Goal: Task Accomplishment & Management: Complete application form

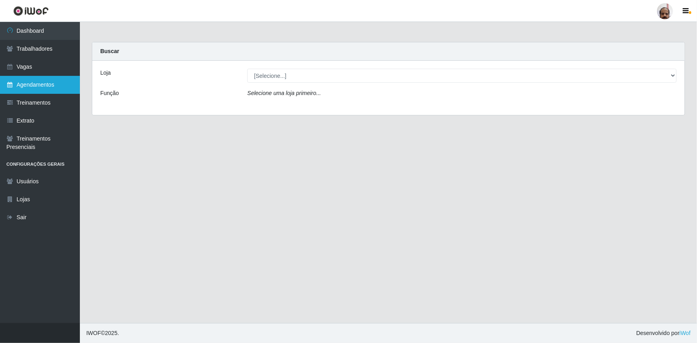
click at [28, 88] on link "Agendamentos" at bounding box center [40, 85] width 80 height 18
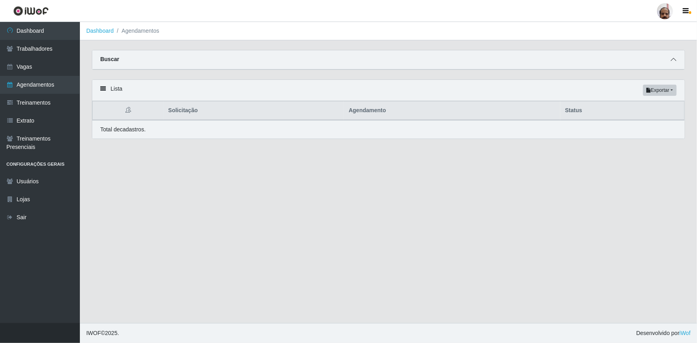
click at [673, 61] on icon at bounding box center [674, 60] width 6 height 6
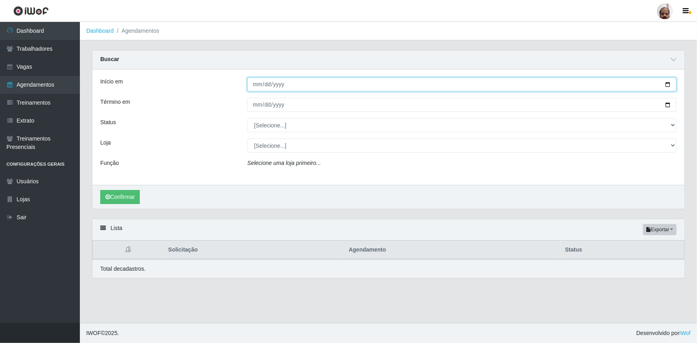
click at [670, 86] on input "Início em" at bounding box center [461, 84] width 429 height 14
type input "[DATE]"
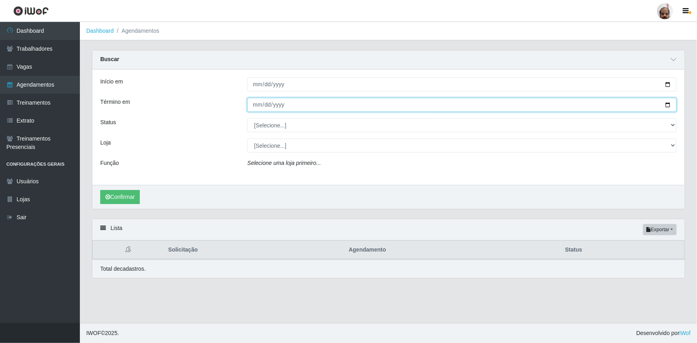
click at [664, 105] on input "Término em" at bounding box center [461, 105] width 429 height 14
type input "[DATE]"
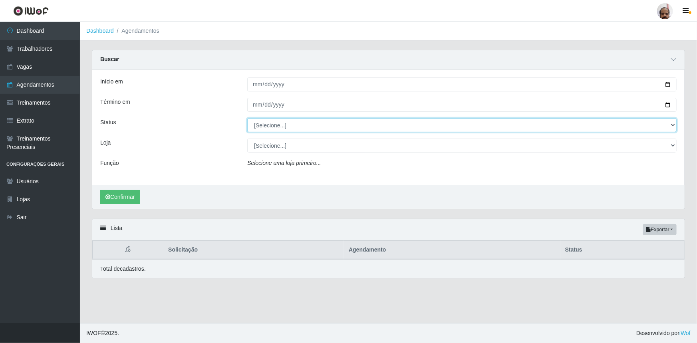
drag, startPoint x: 670, startPoint y: 125, endPoint x: 661, endPoint y: 131, distance: 10.8
click at [670, 125] on select "[Selecione...] AGENDADO AGUARDANDO LIBERAR EM ANDAMENTO EM REVISÃO FINALIZADO C…" at bounding box center [461, 125] width 429 height 14
select select "AGENDADO"
click at [247, 118] on select "[Selecione...] AGENDADO AGUARDANDO LIBERAR EM ANDAMENTO EM REVISÃO FINALIZADO C…" at bounding box center [461, 125] width 429 height 14
click at [674, 147] on select "[Selecione...] Mar Vermelho - Loja 05" at bounding box center [461, 146] width 429 height 14
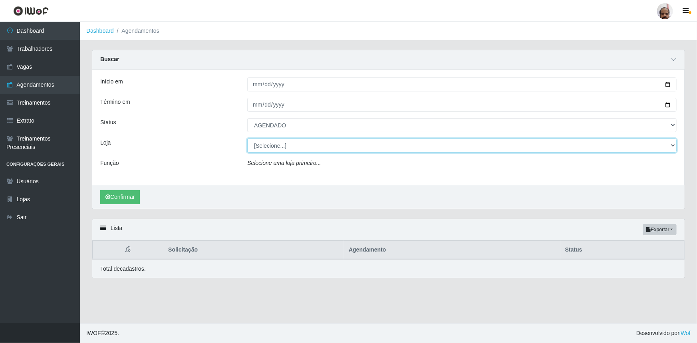
select select "252"
click at [247, 139] on select "[Selecione...] Mar Vermelho - Loja 05" at bounding box center [461, 146] width 429 height 14
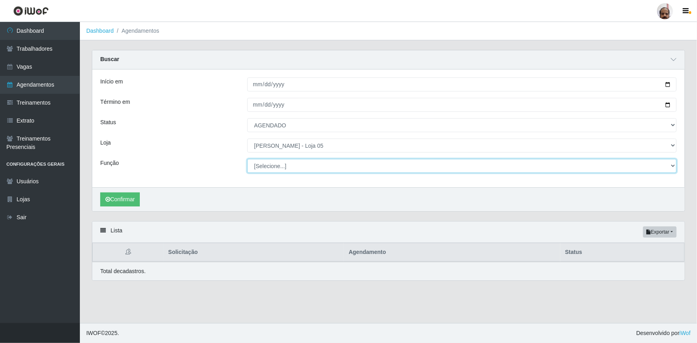
click at [674, 168] on select "[Selecione...] ASG ASG + ASG ++ Auxiliar de Depósito Auxiliar de Depósito + Aux…" at bounding box center [461, 166] width 429 height 14
click at [247, 159] on select "[Selecione...] ASG ASG + ASG ++ Auxiliar de Depósito Auxiliar de Depósito + Aux…" at bounding box center [461, 166] width 429 height 14
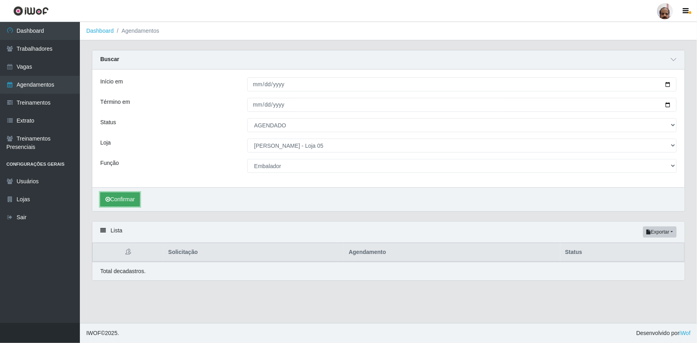
click at [121, 197] on button "Confirmar" at bounding box center [120, 199] width 40 height 14
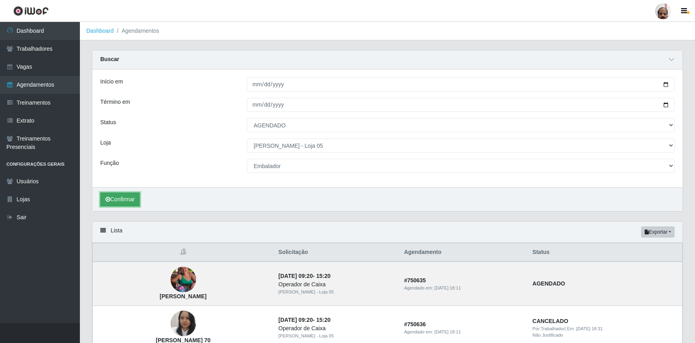
click at [125, 198] on button "Confirmar" at bounding box center [120, 199] width 40 height 14
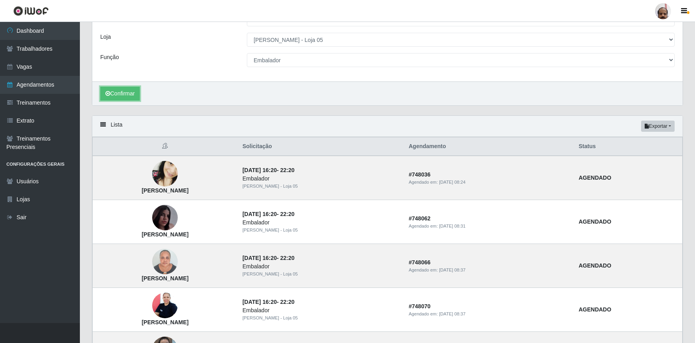
scroll to position [109, 0]
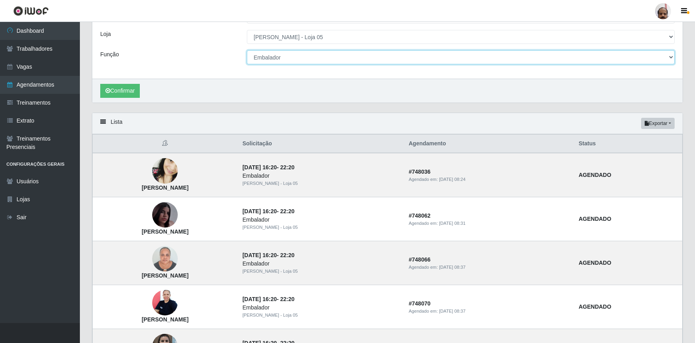
click at [670, 57] on select "[Selecione...] ASG ASG + ASG ++ Auxiliar de Depósito Auxiliar de Depósito + Aux…" at bounding box center [461, 57] width 428 height 14
select select "107"
click at [247, 50] on select "[Selecione...] ASG ASG + ASG ++ Auxiliar de Depósito Auxiliar de Depósito + Aux…" at bounding box center [461, 57] width 428 height 14
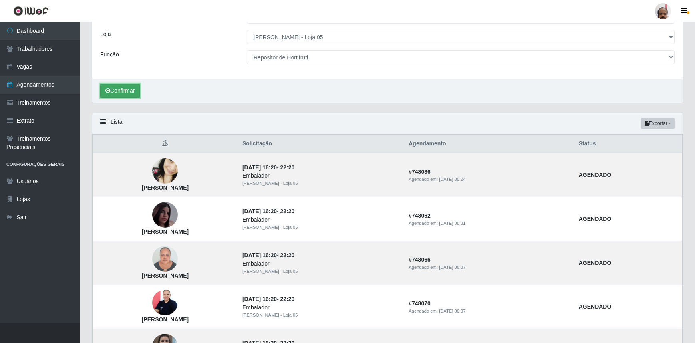
click at [130, 93] on button "Confirmar" at bounding box center [120, 91] width 40 height 14
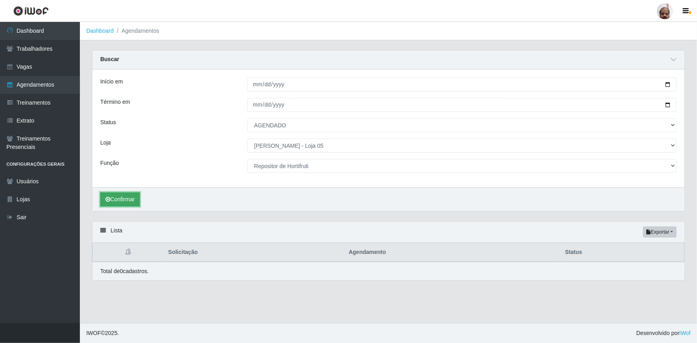
click at [127, 200] on button "Confirmar" at bounding box center [120, 199] width 40 height 14
click at [37, 69] on link "Vagas" at bounding box center [40, 67] width 80 height 18
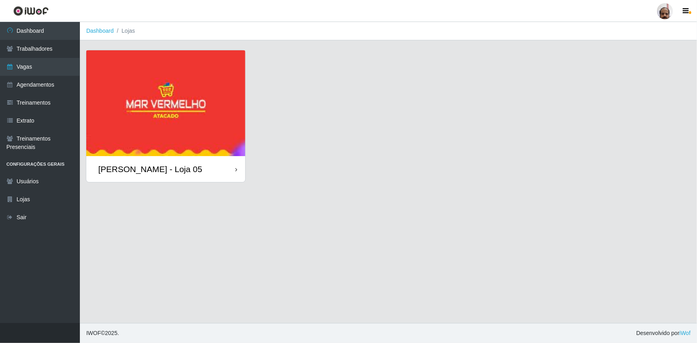
click at [196, 181] on div "[PERSON_NAME] - Loja 05" at bounding box center [165, 169] width 159 height 26
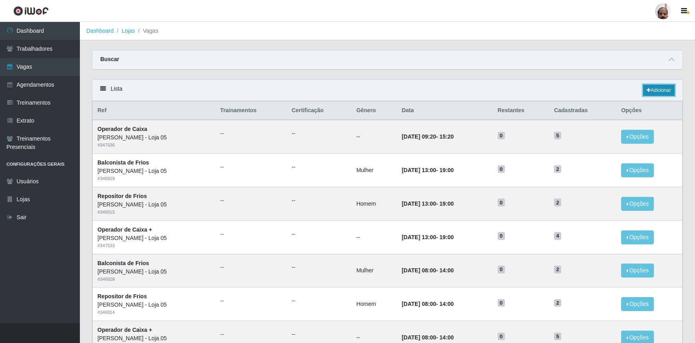
click at [667, 94] on link "Adicionar" at bounding box center [659, 90] width 32 height 11
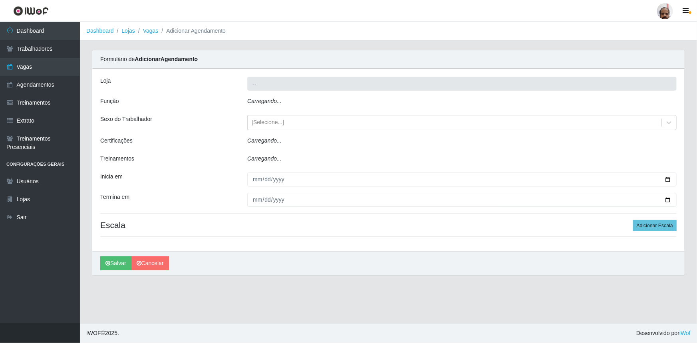
type input "[PERSON_NAME] - Loja 05"
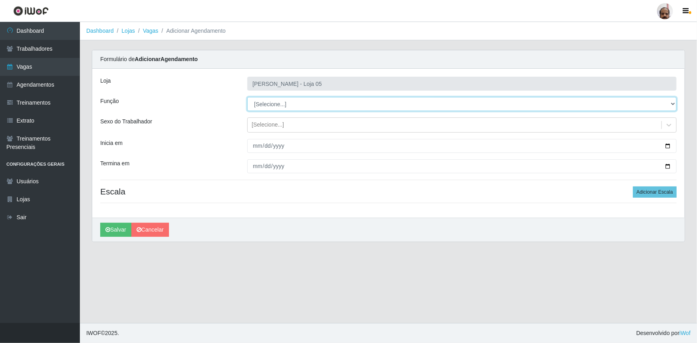
click at [673, 102] on select "[Selecione...] ASG ASG + ASG ++ Auxiliar de Depósito Auxiliar de Depósito + Aux…" at bounding box center [461, 104] width 429 height 14
select select "107"
click at [247, 97] on select "[Selecione...] ASG ASG + ASG ++ Auxiliar de Depósito Auxiliar de Depósito + Aux…" at bounding box center [461, 104] width 429 height 14
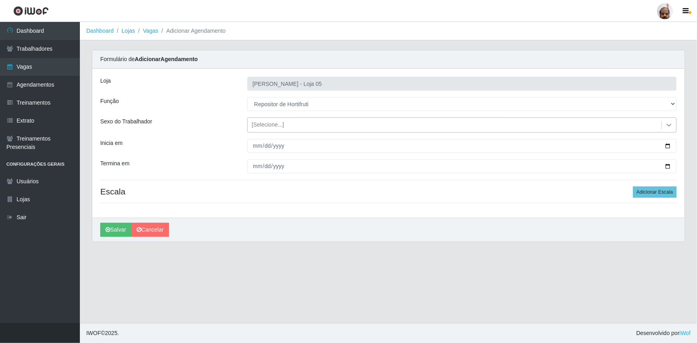
click at [665, 124] on icon at bounding box center [669, 125] width 8 height 8
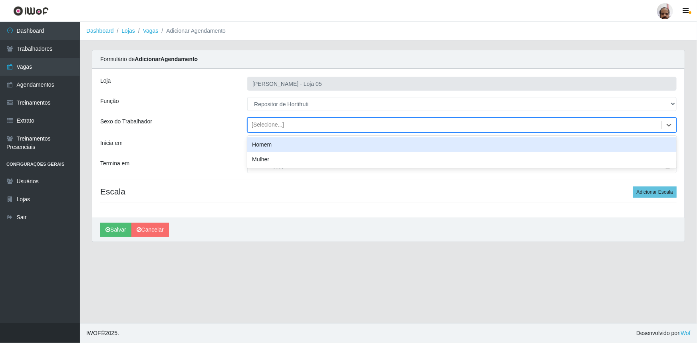
drag, startPoint x: 284, startPoint y: 148, endPoint x: 295, endPoint y: 155, distance: 12.7
click at [284, 149] on div "Homem" at bounding box center [461, 144] width 429 height 15
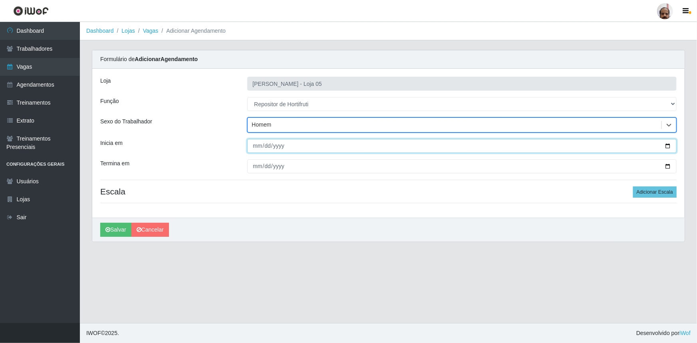
click at [671, 146] on input "Inicia em" at bounding box center [461, 146] width 429 height 14
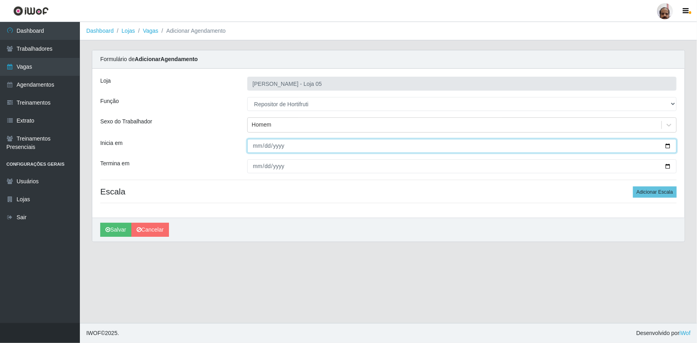
type input "[DATE]"
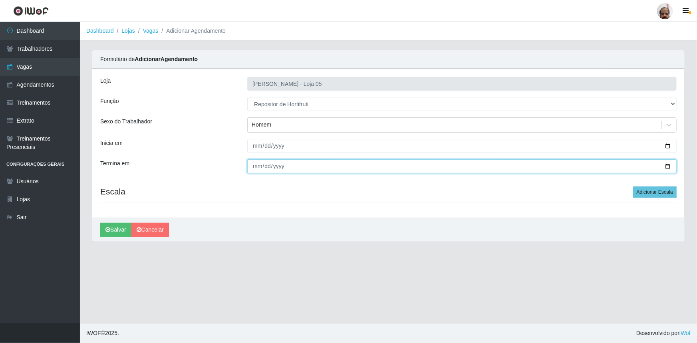
click at [665, 165] on input "Termina em" at bounding box center [461, 166] width 429 height 14
type input "[DATE]"
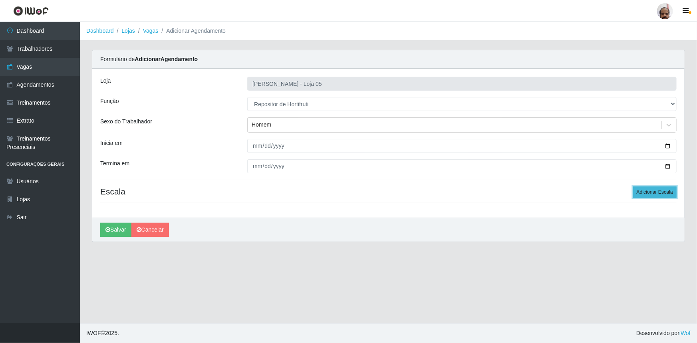
click at [647, 187] on button "Adicionar Escala" at bounding box center [655, 192] width 44 height 11
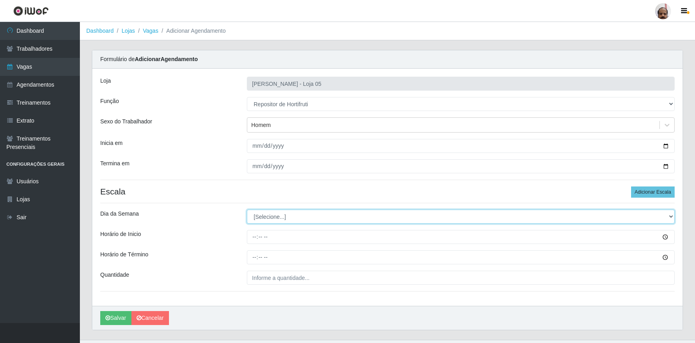
click at [671, 215] on select "[Selecione...] Segunda Terça Quarta Quinta Sexta Sábado Domingo" at bounding box center [461, 217] width 428 height 14
select select "4"
click at [247, 210] on select "[Selecione...] Segunda Terça Quarta Quinta Sexta Sábado Domingo" at bounding box center [461, 217] width 428 height 14
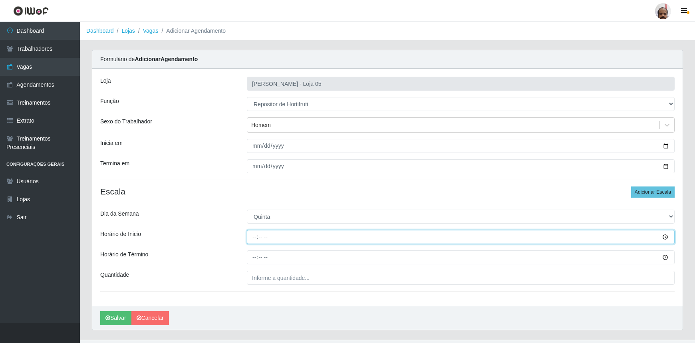
click at [255, 240] on input "Horário de Inicio" at bounding box center [461, 237] width 428 height 14
type input "08:00"
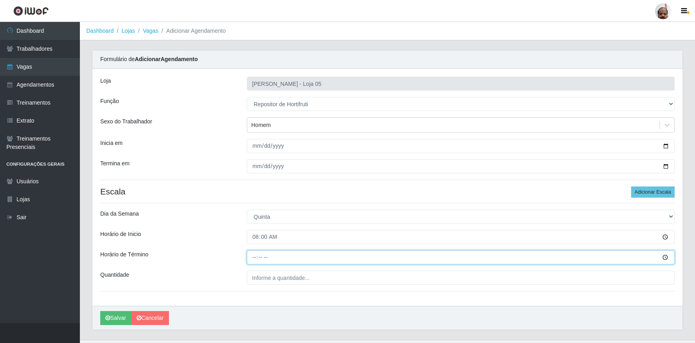
click at [252, 259] on input "Horário de Término" at bounding box center [461, 257] width 428 height 14
type input "14:00"
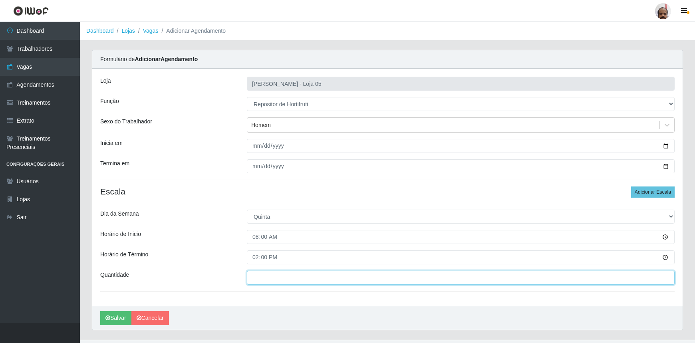
click at [292, 279] on input "___" at bounding box center [461, 278] width 428 height 14
type input "3__"
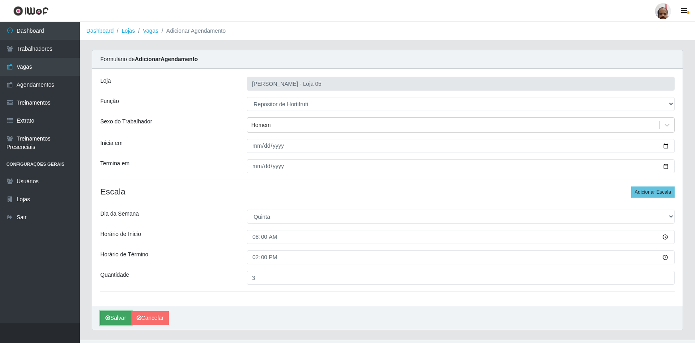
click at [116, 319] on button "Salvar" at bounding box center [115, 318] width 31 height 14
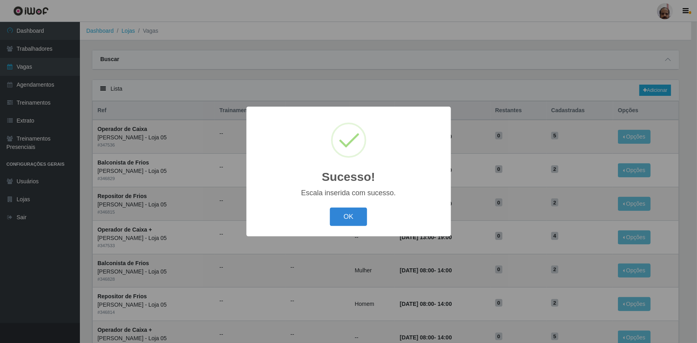
click at [369, 220] on div "OK Cancel" at bounding box center [348, 216] width 188 height 23
click at [359, 218] on button "OK" at bounding box center [348, 217] width 37 height 19
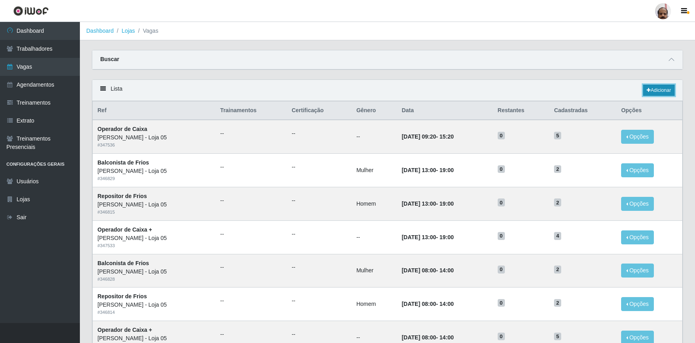
click at [659, 91] on link "Adicionar" at bounding box center [659, 90] width 32 height 11
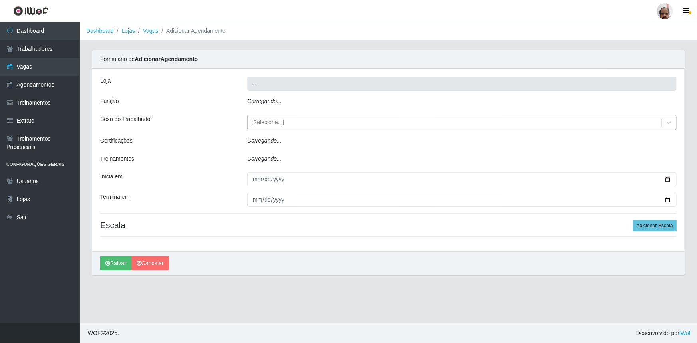
type input "[PERSON_NAME] - Loja 05"
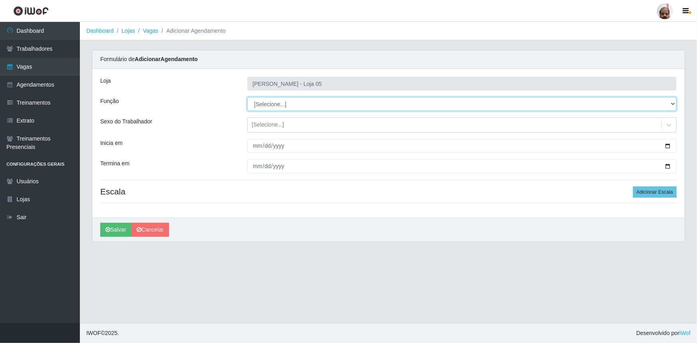
click at [670, 104] on select "[Selecione...] ASG ASG + ASG ++ Auxiliar de Depósito Auxiliar de Depósito + Aux…" at bounding box center [461, 104] width 429 height 14
select select "107"
click at [247, 97] on select "[Selecione...] ASG ASG + ASG ++ Auxiliar de Depósito Auxiliar de Depósito + Aux…" at bounding box center [461, 104] width 429 height 14
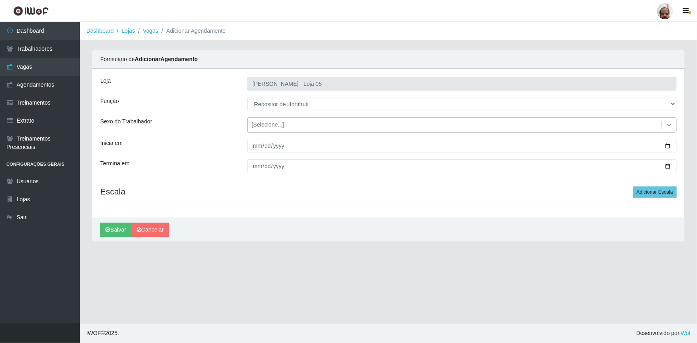
click at [668, 127] on icon at bounding box center [669, 125] width 8 height 8
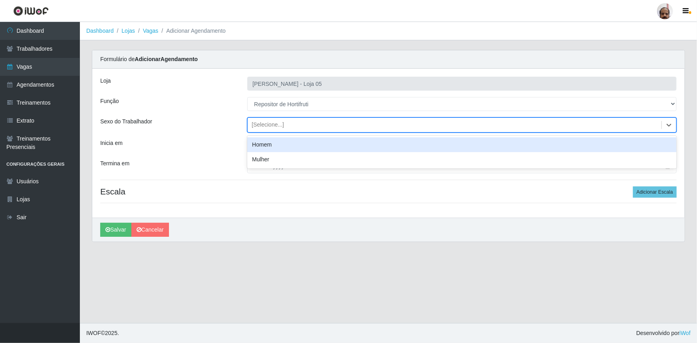
click at [270, 144] on div "Homem" at bounding box center [461, 144] width 429 height 15
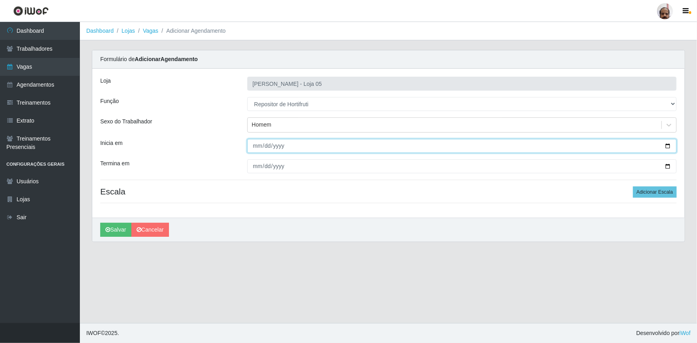
click at [670, 147] on input "Inicia em" at bounding box center [461, 146] width 429 height 14
type input "[DATE]"
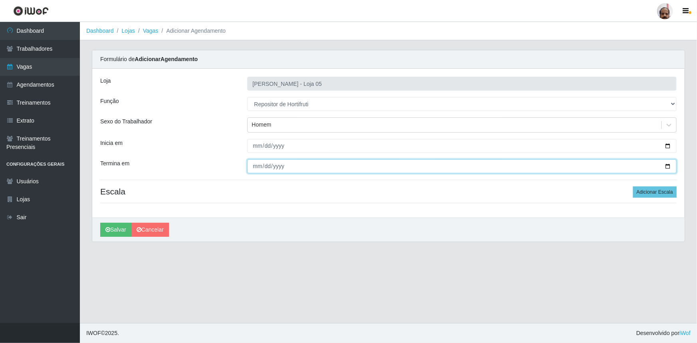
click at [666, 167] on input "Termina em" at bounding box center [461, 166] width 429 height 14
type input "[DATE]"
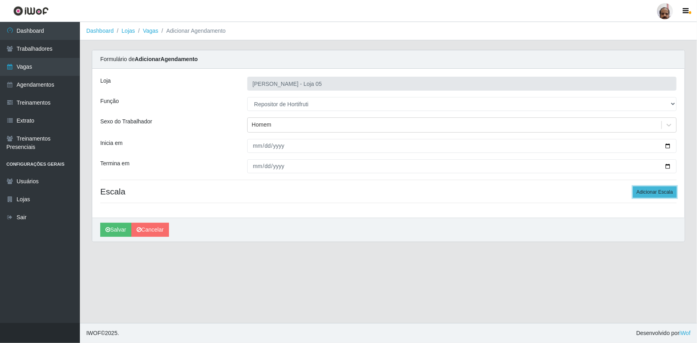
click at [667, 190] on button "Adicionar Escala" at bounding box center [655, 192] width 44 height 11
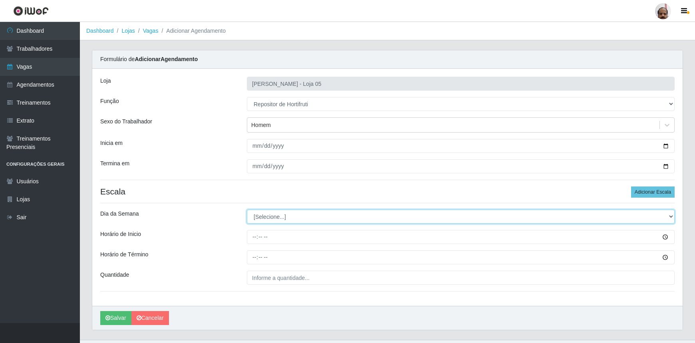
drag, startPoint x: 668, startPoint y: 216, endPoint x: 658, endPoint y: 222, distance: 12.0
click at [668, 216] on select "[Selecione...] Segunda Terça Quarta Quinta Sexta Sábado Domingo" at bounding box center [461, 217] width 428 height 14
select select "4"
click at [247, 210] on select "[Selecione...] Segunda Terça Quarta Quinta Sexta Sábado Domingo" at bounding box center [461, 217] width 428 height 14
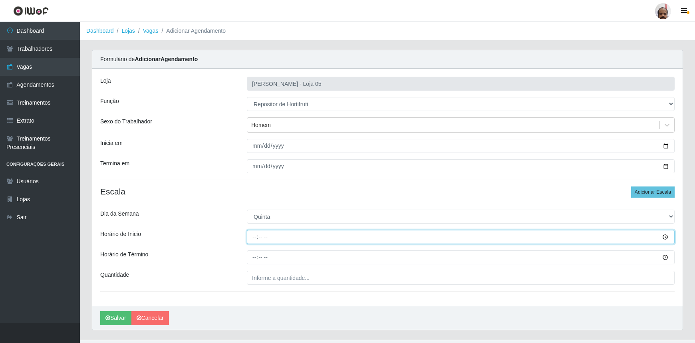
click at [255, 238] on input "Horário de Inicio" at bounding box center [461, 237] width 428 height 14
type input "16:00"
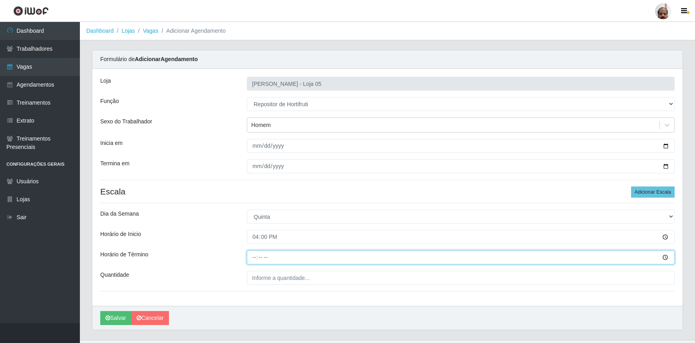
click at [253, 258] on input "Horário de Término" at bounding box center [461, 257] width 428 height 14
type input "22:00"
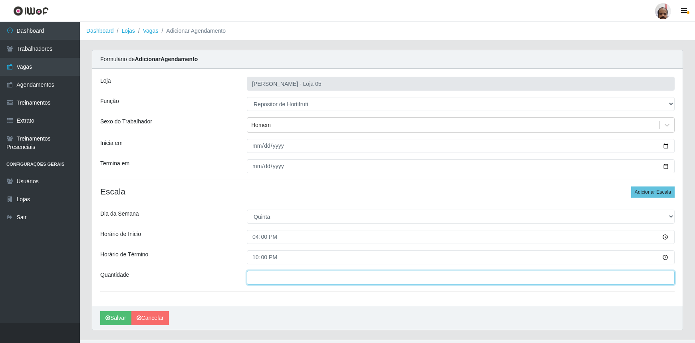
click at [256, 274] on input "___" at bounding box center [461, 278] width 428 height 14
type input "3__"
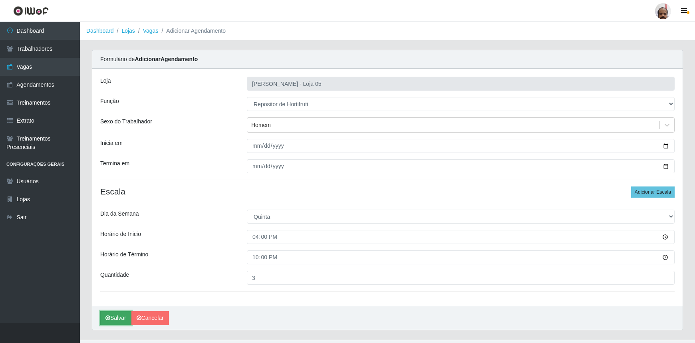
click at [116, 316] on button "Salvar" at bounding box center [115, 318] width 31 height 14
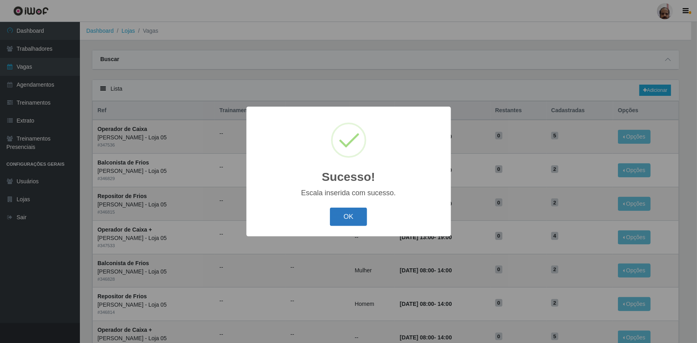
click at [358, 220] on button "OK" at bounding box center [348, 217] width 37 height 19
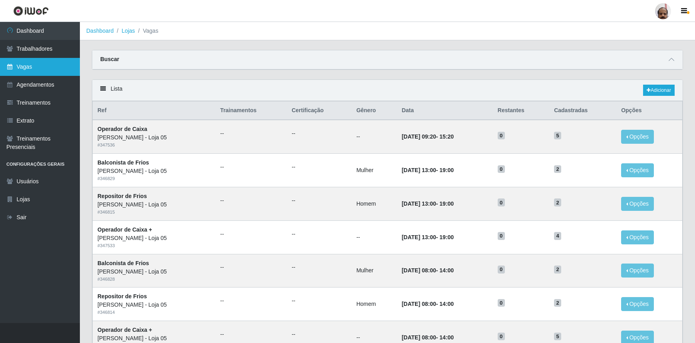
click at [47, 69] on link "Vagas" at bounding box center [40, 67] width 80 height 18
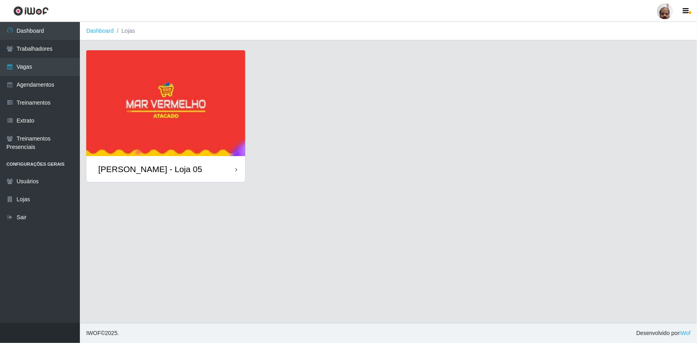
click at [144, 175] on div "[PERSON_NAME] - Loja 05" at bounding box center [165, 169] width 159 height 26
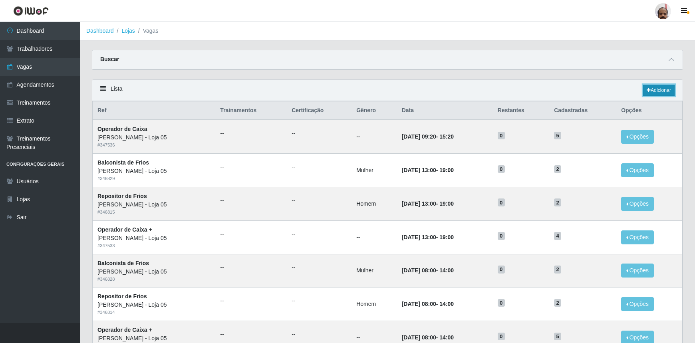
click at [663, 87] on link "Adicionar" at bounding box center [659, 90] width 32 height 11
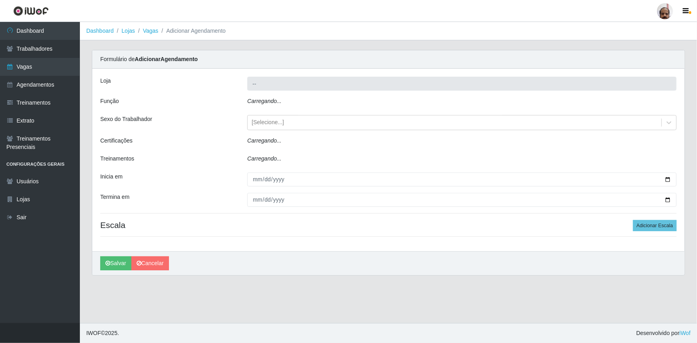
type input "[PERSON_NAME] - Loja 05"
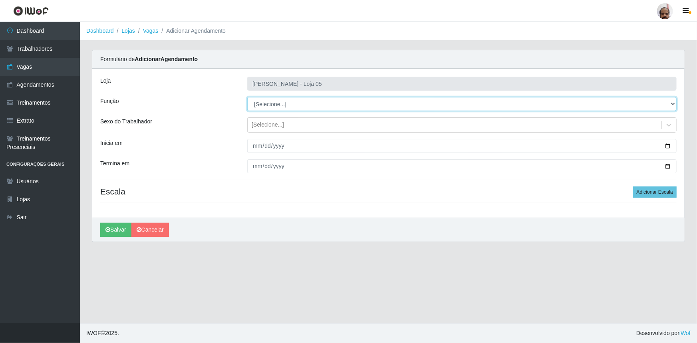
click at [672, 103] on select "[Selecione...] ASG ASG + ASG ++ Auxiliar de Depósito Auxiliar de Depósito + Aux…" at bounding box center [461, 104] width 429 height 14
select select "4"
click at [247, 97] on select "[Selecione...] ASG ASG + ASG ++ Auxiliar de Depósito Auxiliar de Depósito + Aux…" at bounding box center [461, 104] width 429 height 14
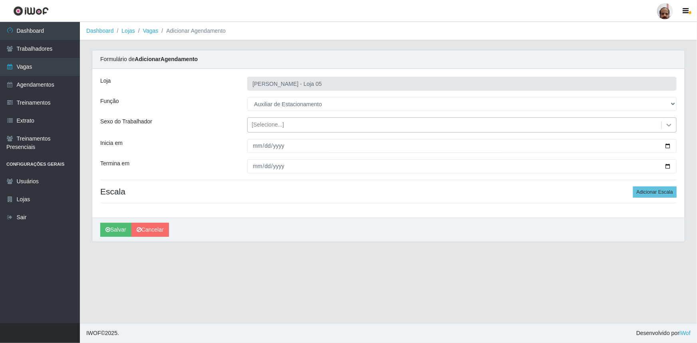
click at [667, 123] on icon at bounding box center [669, 125] width 8 height 8
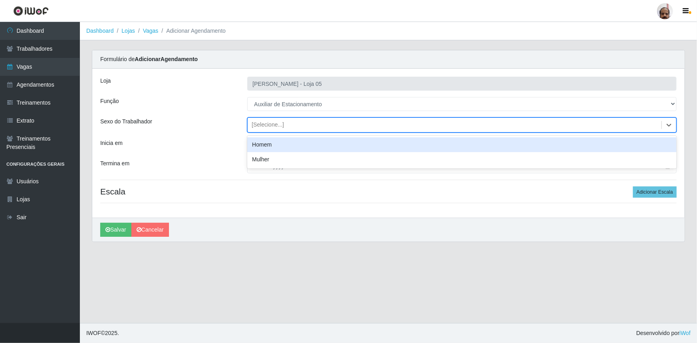
click at [266, 143] on div "Homem" at bounding box center [461, 144] width 429 height 15
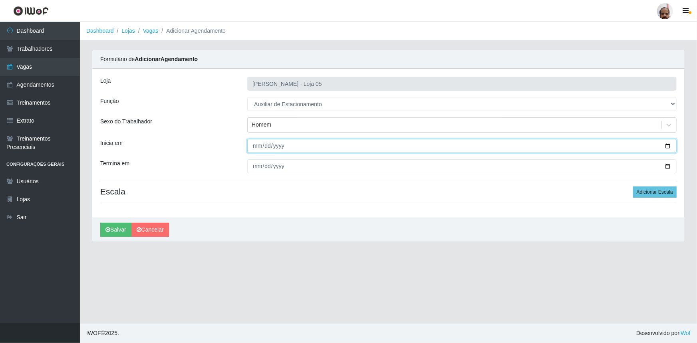
click at [664, 145] on input "Inicia em" at bounding box center [461, 146] width 429 height 14
type input "[DATE]"
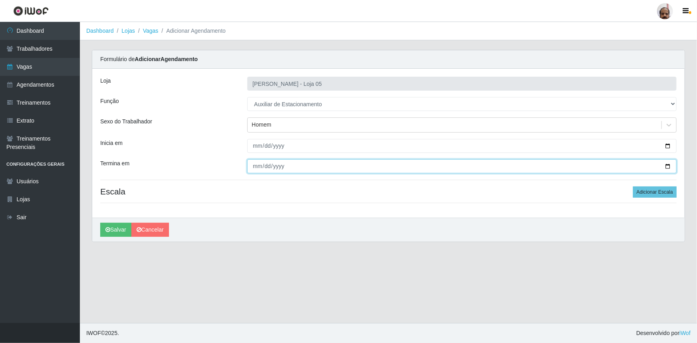
click at [664, 165] on input "Termina em" at bounding box center [461, 166] width 429 height 14
click at [668, 165] on input "Termina em" at bounding box center [461, 166] width 429 height 14
type input "[DATE]"
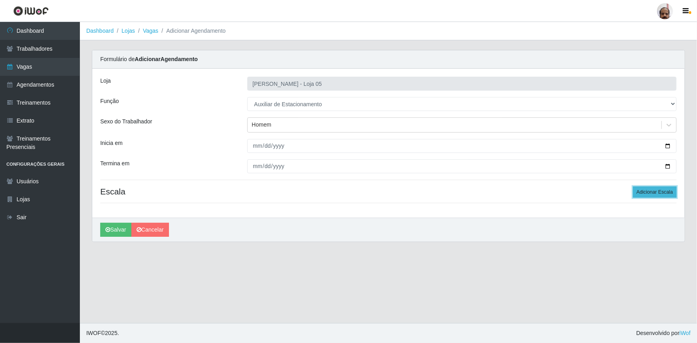
click at [664, 195] on button "Adicionar Escala" at bounding box center [655, 192] width 44 height 11
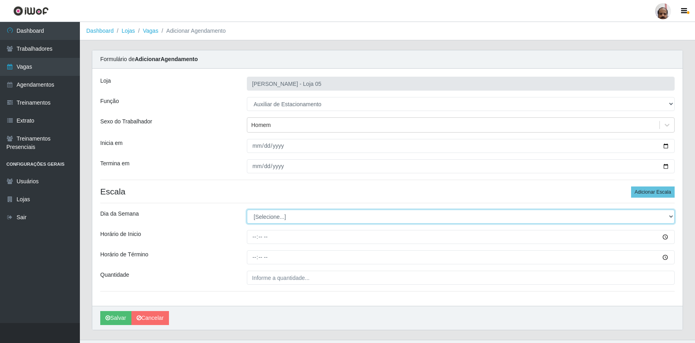
click at [671, 215] on select "[Selecione...] Segunda Terça Quarta Quinta Sexta Sábado Domingo" at bounding box center [461, 217] width 428 height 14
select select "4"
click at [247, 210] on select "[Selecione...] Segunda Terça Quarta Quinta Sexta Sábado Domingo" at bounding box center [461, 217] width 428 height 14
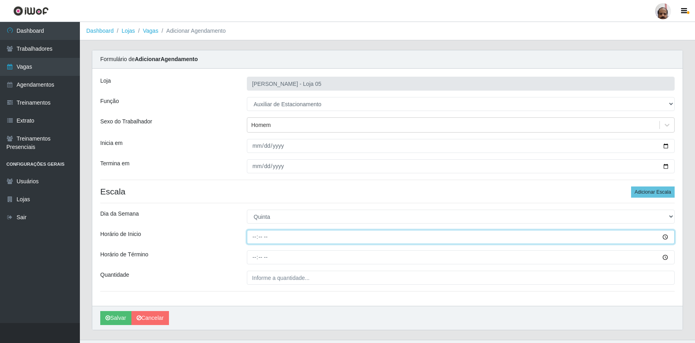
click at [255, 239] on input "Horário de Inicio" at bounding box center [461, 237] width 428 height 14
type input "08:30"
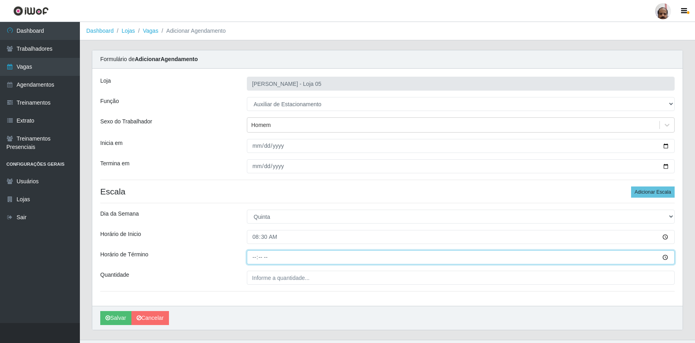
click at [252, 256] on input "Horário de Término" at bounding box center [461, 257] width 428 height 14
type input "14:30"
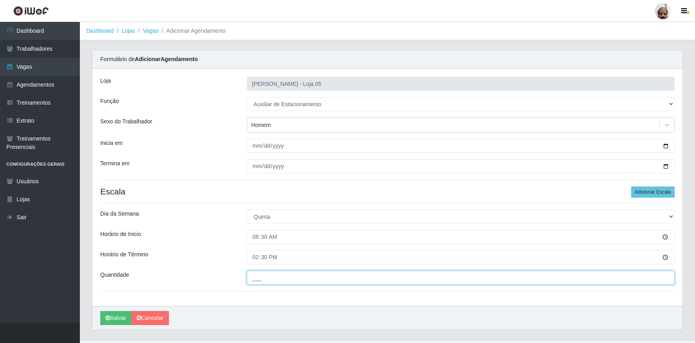
click at [255, 277] on input "___" at bounding box center [461, 278] width 428 height 14
type input "1__"
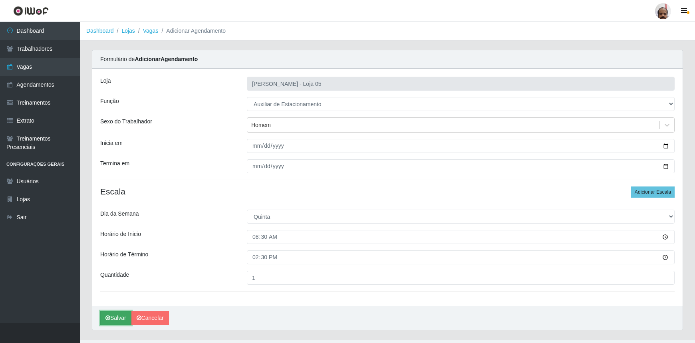
click at [121, 316] on button "Salvar" at bounding box center [115, 318] width 31 height 14
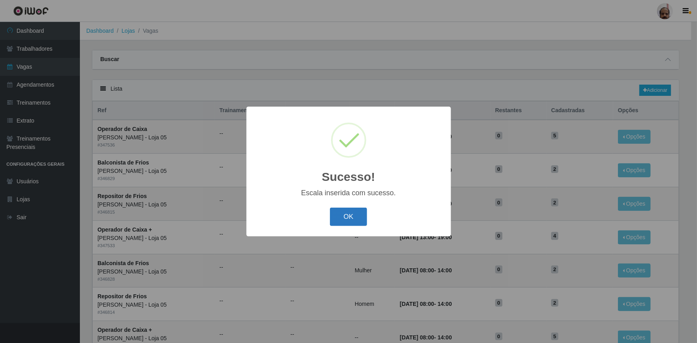
click at [363, 214] on button "OK" at bounding box center [348, 217] width 37 height 19
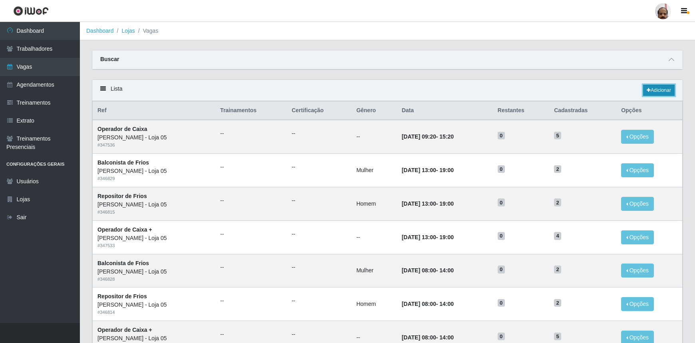
click at [665, 91] on link "Adicionar" at bounding box center [659, 90] width 32 height 11
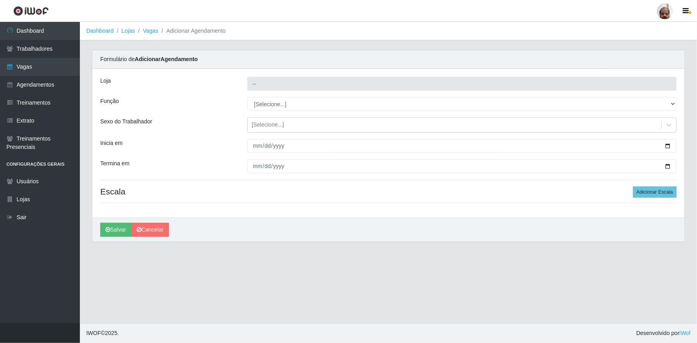
type input "[PERSON_NAME] - Loja 05"
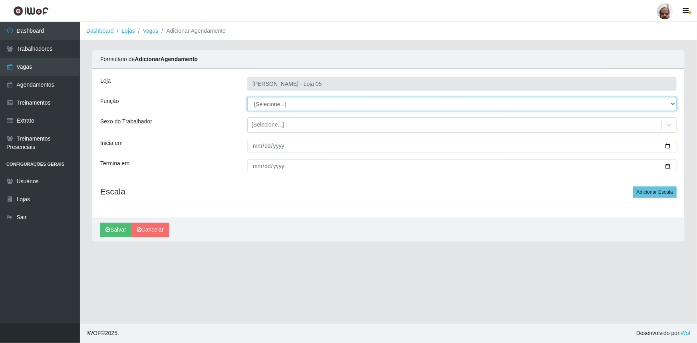
drag, startPoint x: 672, startPoint y: 106, endPoint x: 668, endPoint y: 109, distance: 5.1
click at [672, 106] on select "[Selecione...] ASG ASG + ASG ++ Auxiliar de Depósito Auxiliar de Depósito + Aux…" at bounding box center [461, 104] width 429 height 14
select select "1"
click at [247, 97] on select "[Selecione...] ASG ASG + ASG ++ Auxiliar de Depósito Auxiliar de Depósito + Aux…" at bounding box center [461, 104] width 429 height 14
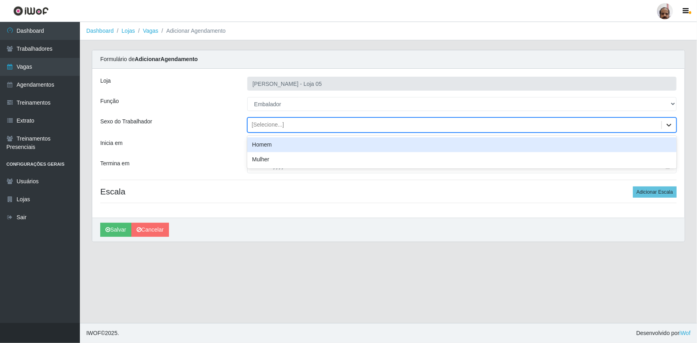
click at [667, 124] on icon at bounding box center [669, 125] width 5 height 3
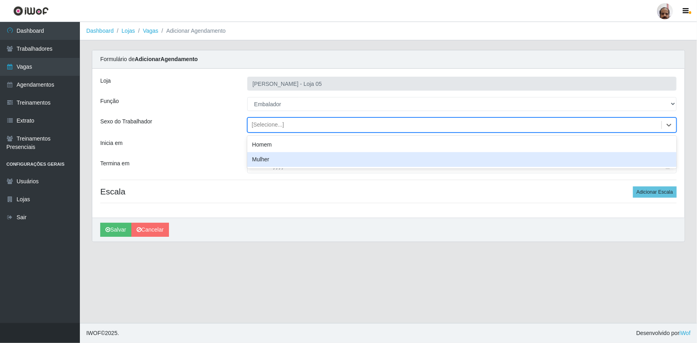
click at [250, 163] on div "Mulher" at bounding box center [461, 159] width 429 height 15
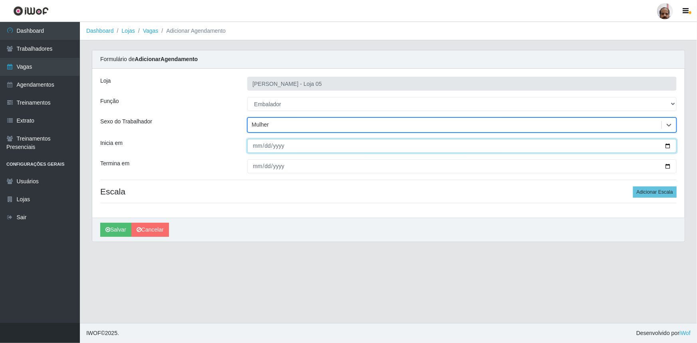
click at [669, 147] on input "Inicia em" at bounding box center [461, 146] width 429 height 14
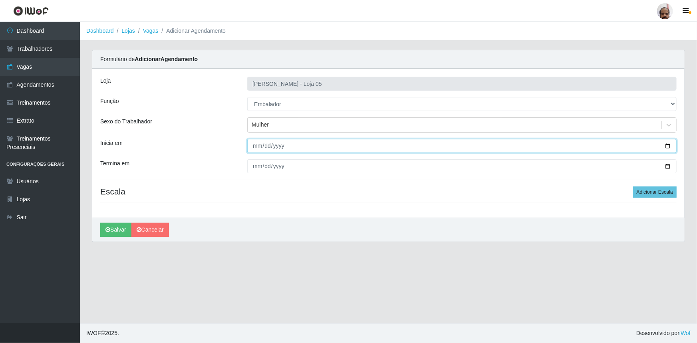
type input "[DATE]"
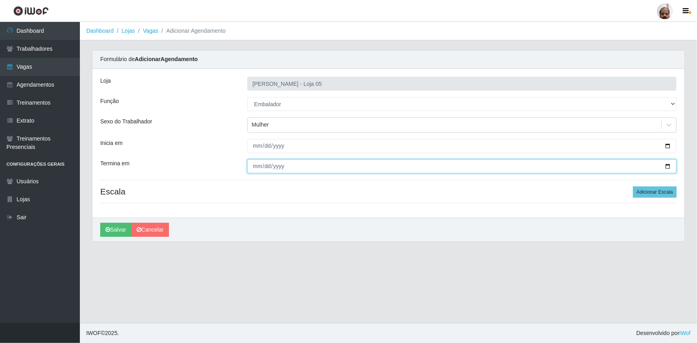
click at [666, 166] on input "Termina em" at bounding box center [461, 166] width 429 height 14
type input "[DATE]"
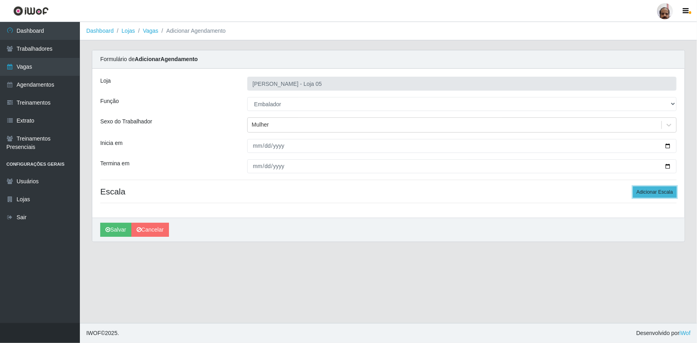
click at [668, 193] on button "Adicionar Escala" at bounding box center [655, 192] width 44 height 11
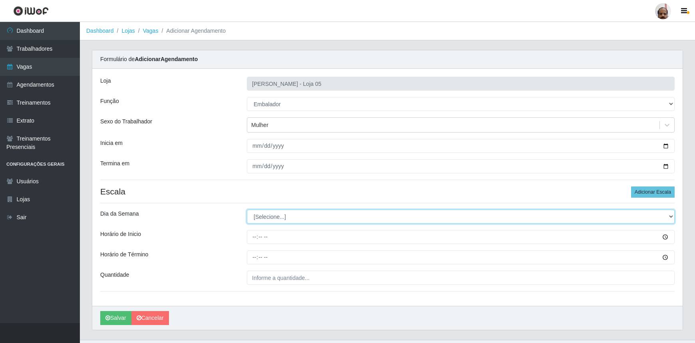
click at [669, 215] on select "[Selecione...] Segunda Terça Quarta Quinta Sexta Sábado Domingo" at bounding box center [461, 217] width 428 height 14
select select "4"
click at [247, 210] on select "[Selecione...] Segunda Terça Quarta Quinta Sexta Sábado Domingo" at bounding box center [461, 217] width 428 height 14
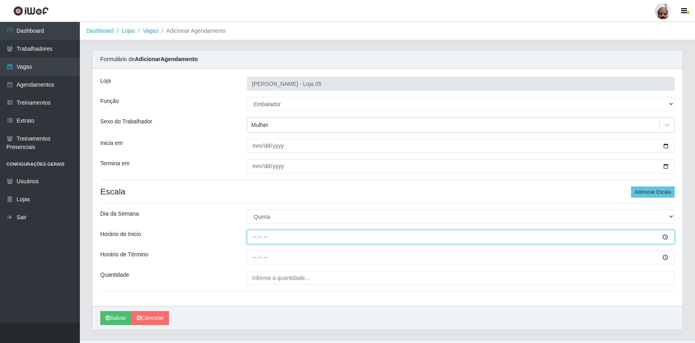
click at [253, 240] on input "Horário de Inicio" at bounding box center [461, 237] width 428 height 14
type input "16:00"
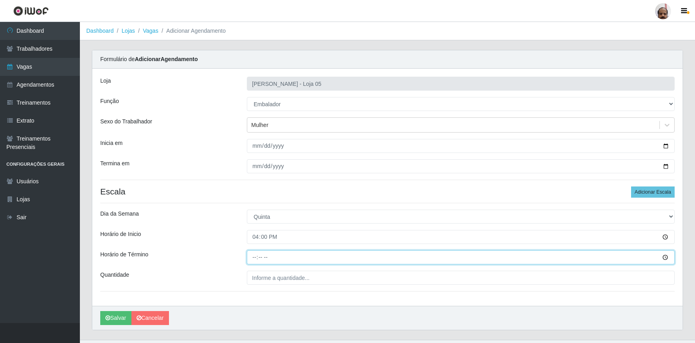
click at [253, 260] on input "Horário de Término" at bounding box center [461, 257] width 428 height 14
type input "22:00"
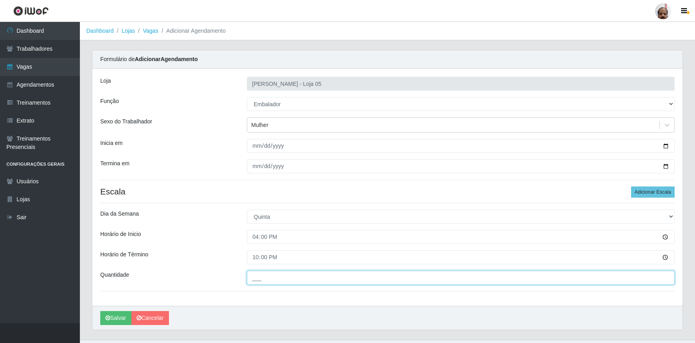
click at [256, 274] on input "___" at bounding box center [461, 278] width 428 height 14
type input "1__"
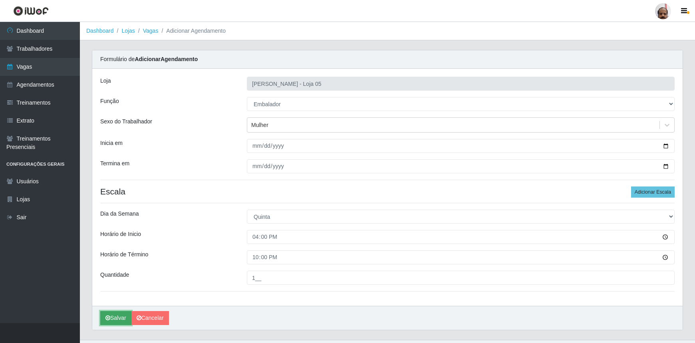
click at [119, 316] on button "Salvar" at bounding box center [115, 318] width 31 height 14
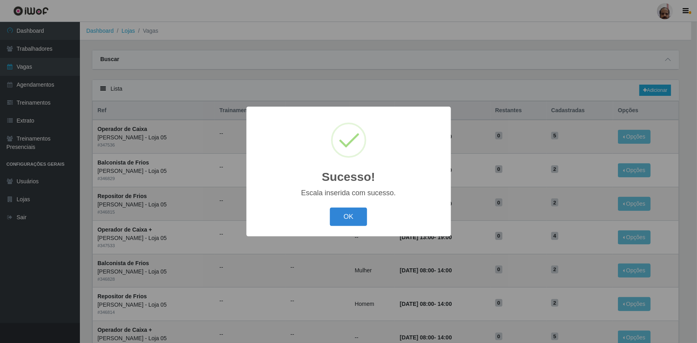
drag, startPoint x: 359, startPoint y: 218, endPoint x: 343, endPoint y: 241, distance: 28.1
click at [359, 218] on button "OK" at bounding box center [348, 217] width 37 height 19
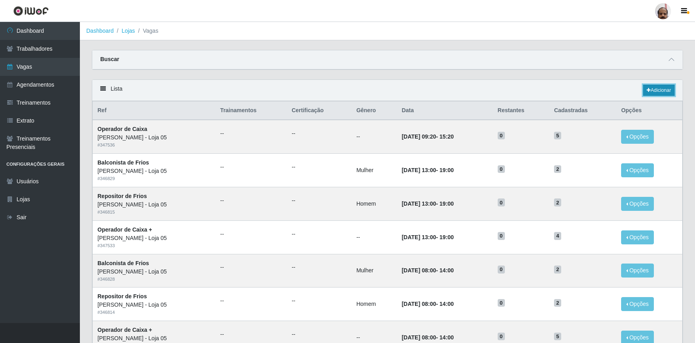
click at [657, 87] on link "Adicionar" at bounding box center [659, 90] width 32 height 11
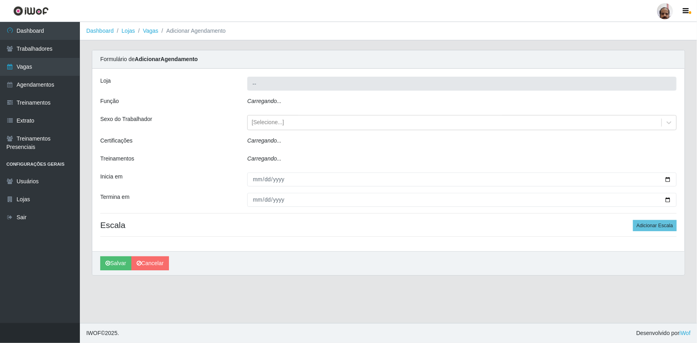
type input "[PERSON_NAME] - Loja 05"
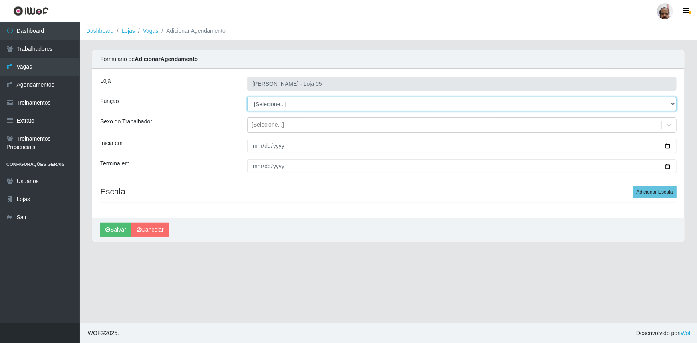
click at [671, 103] on select "[Selecione...] ASG ASG + ASG ++ Auxiliar de Depósito Auxiliar de Depósito + Aux…" at bounding box center [461, 104] width 429 height 14
select select "1"
click at [247, 97] on select "[Selecione...] ASG ASG + ASG ++ Auxiliar de Depósito Auxiliar de Depósito + Aux…" at bounding box center [461, 104] width 429 height 14
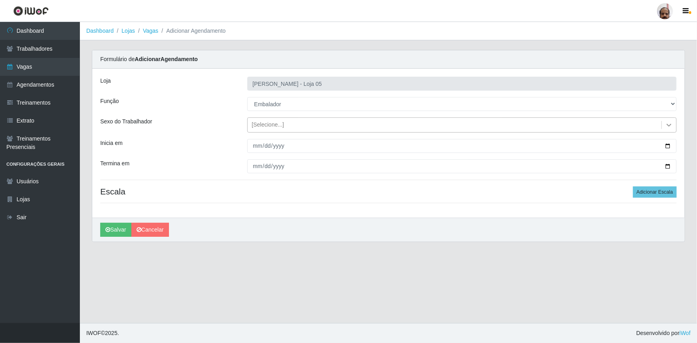
click at [669, 126] on icon at bounding box center [669, 125] width 5 height 3
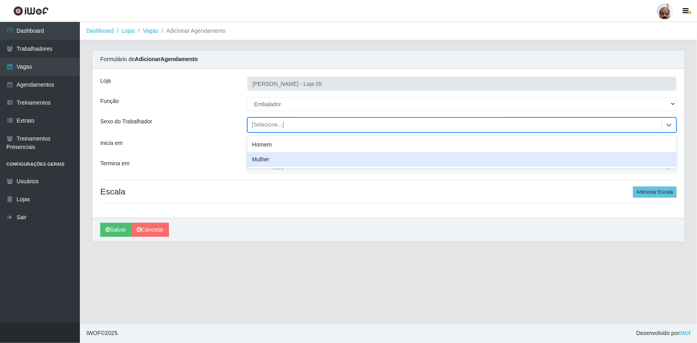
click at [276, 159] on div "Mulher" at bounding box center [461, 159] width 429 height 15
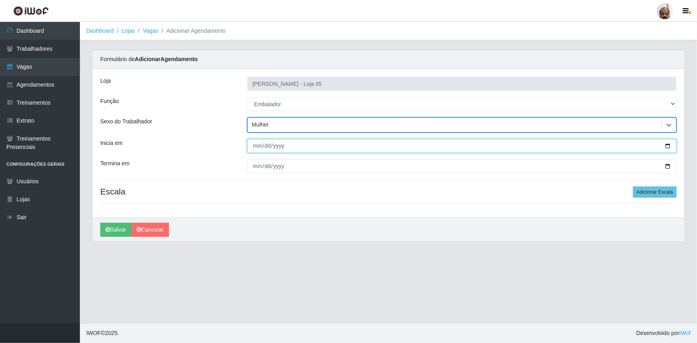
click at [667, 145] on input "Inicia em" at bounding box center [461, 146] width 429 height 14
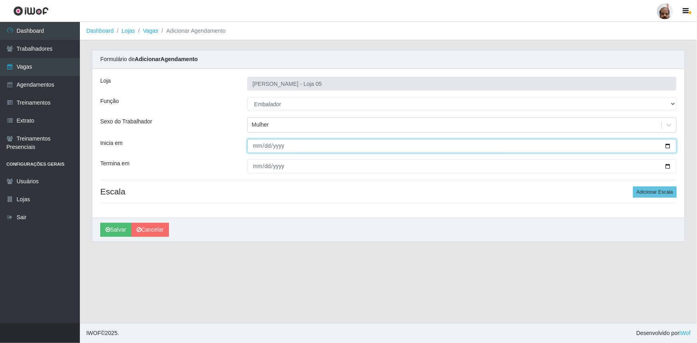
type input "[DATE]"
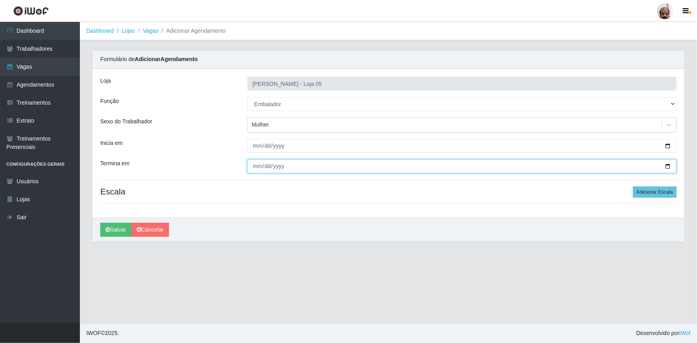
click at [670, 168] on input "Termina em" at bounding box center [461, 166] width 429 height 14
type input "[DATE]"
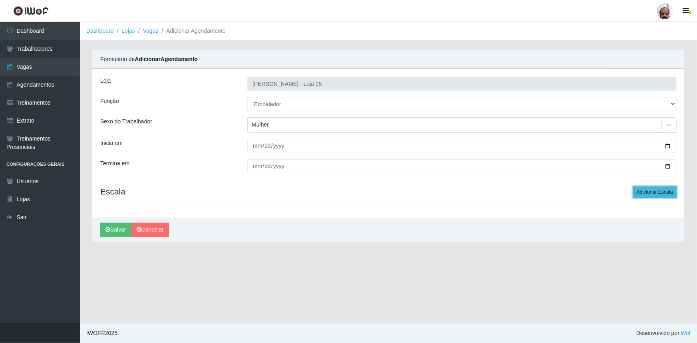
click at [647, 195] on button "Adicionar Escala" at bounding box center [655, 192] width 44 height 11
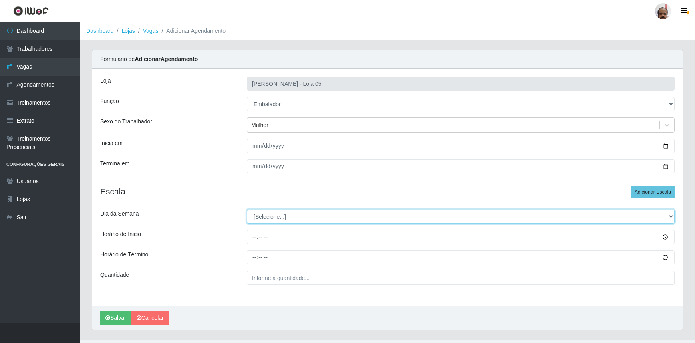
drag, startPoint x: 672, startPoint y: 217, endPoint x: 661, endPoint y: 222, distance: 12.2
click at [672, 217] on select "[Selecione...] Segunda Terça Quarta Quinta Sexta Sábado Domingo" at bounding box center [461, 217] width 428 height 14
select select "4"
click at [247, 210] on select "[Selecione...] Segunda Terça Quarta Quinta Sexta Sábado Domingo" at bounding box center [461, 217] width 428 height 14
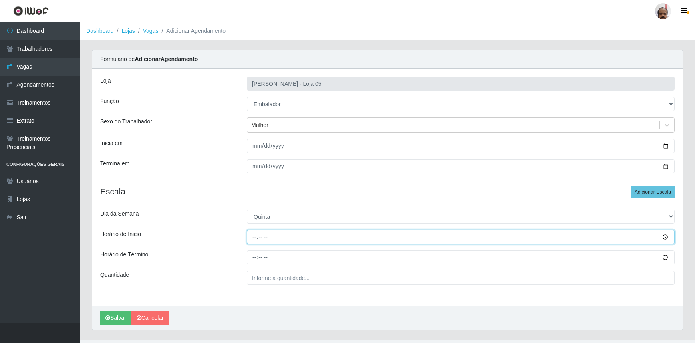
click at [253, 236] on input "Horário de Inicio" at bounding box center [461, 237] width 428 height 14
type input "08:00"
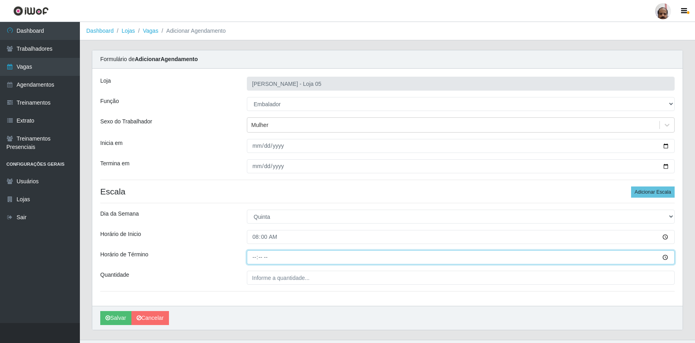
click at [254, 257] on input "Horário de Término" at bounding box center [461, 257] width 428 height 14
type input "14:00"
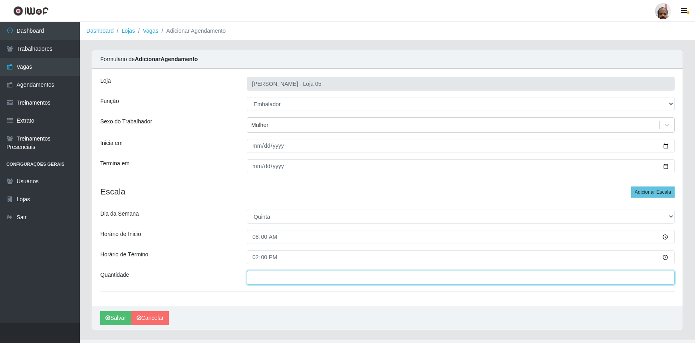
click at [251, 276] on input "___" at bounding box center [461, 278] width 428 height 14
type input "6__"
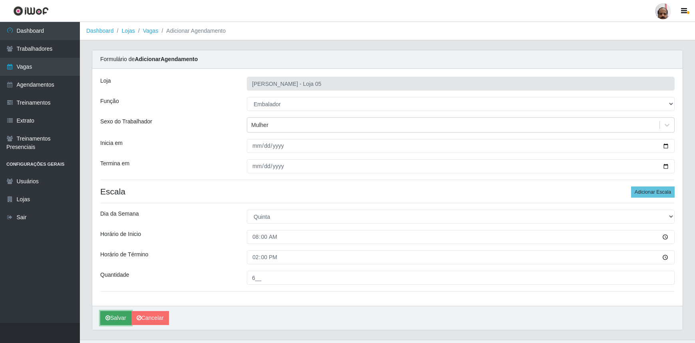
click at [124, 319] on button "Salvar" at bounding box center [115, 318] width 31 height 14
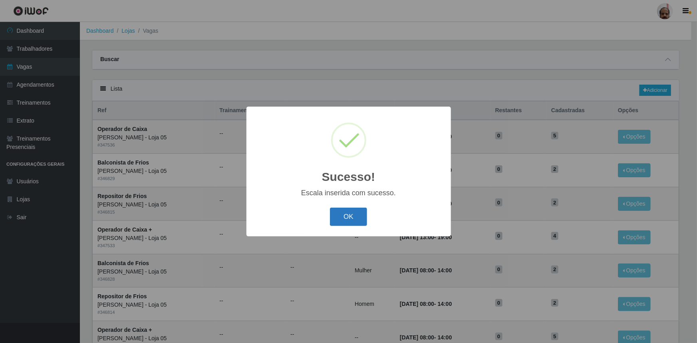
click at [365, 222] on button "OK" at bounding box center [348, 217] width 37 height 19
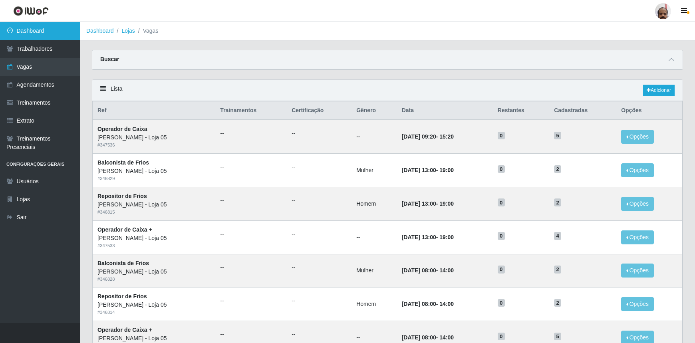
click at [39, 25] on link "Dashboard" at bounding box center [40, 31] width 80 height 18
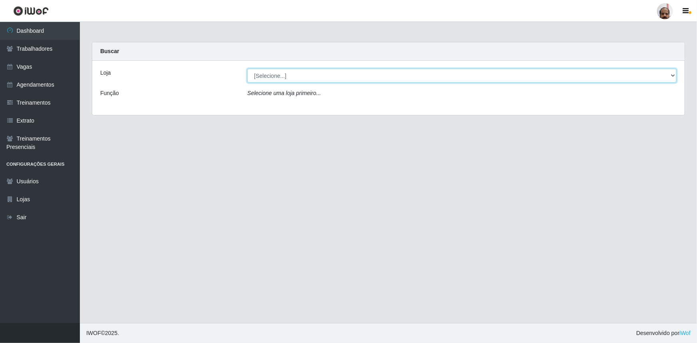
drag, startPoint x: 673, startPoint y: 73, endPoint x: 665, endPoint y: 79, distance: 9.9
click at [673, 73] on select "[Selecione...] Mar Vermelho - Loja 05" at bounding box center [461, 76] width 429 height 14
select select "252"
click at [247, 69] on select "[Selecione...] Mar Vermelho - Loja 05" at bounding box center [461, 76] width 429 height 14
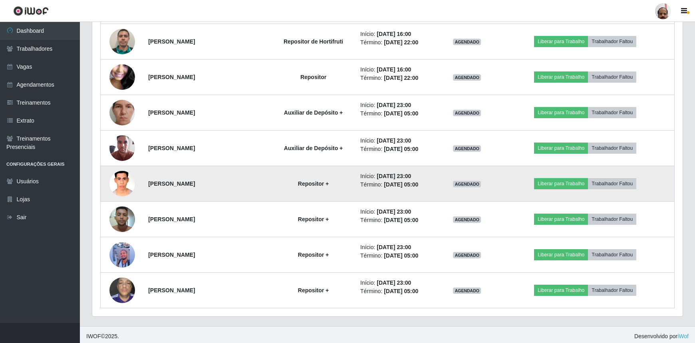
scroll to position [1251, 0]
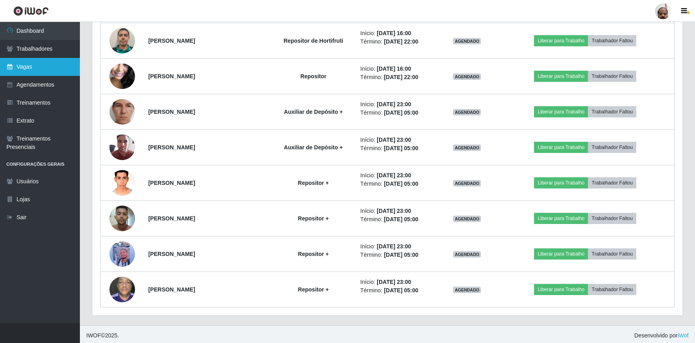
click at [28, 65] on link "Vagas" at bounding box center [40, 67] width 80 height 18
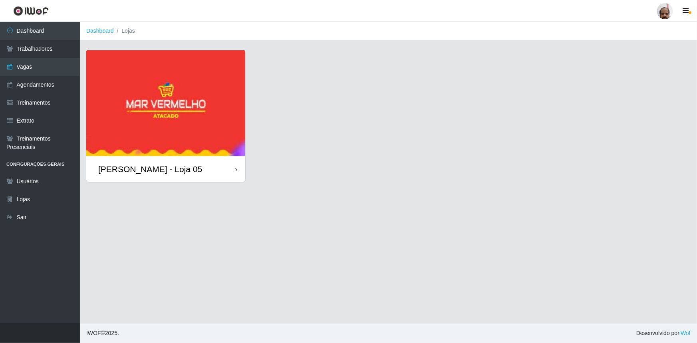
click at [199, 167] on div "[PERSON_NAME] - Loja 05" at bounding box center [165, 169] width 159 height 26
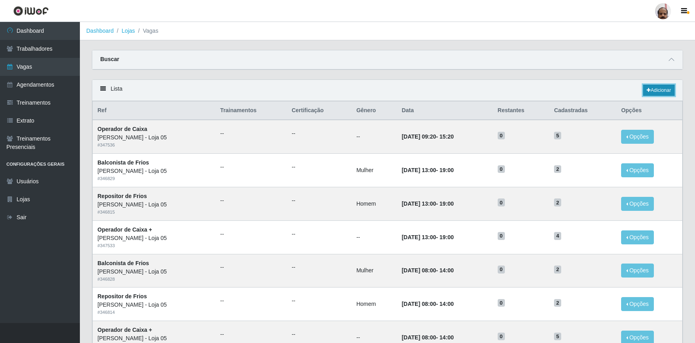
click at [664, 91] on link "Adicionar" at bounding box center [659, 90] width 32 height 11
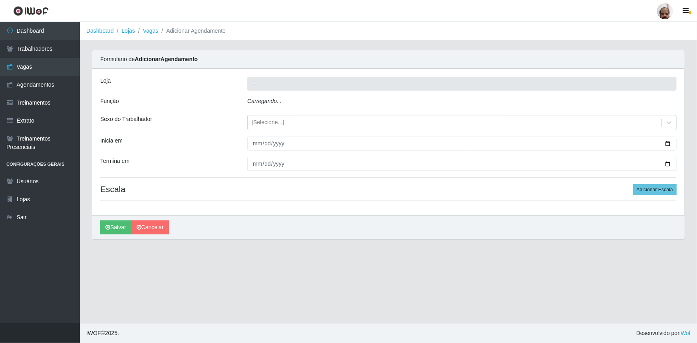
type input "[PERSON_NAME] - Loja 05"
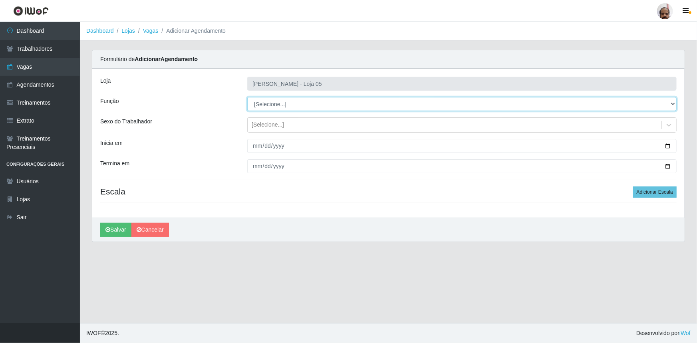
drag, startPoint x: 672, startPoint y: 103, endPoint x: 655, endPoint y: 109, distance: 18.1
click at [672, 103] on select "[Selecione...] ASG ASG + ASG ++ Auxiliar de Depósito Auxiliar de Depósito + Aux…" at bounding box center [461, 104] width 429 height 14
select select "82"
click at [247, 97] on select "[Selecione...] ASG ASG + ASG ++ Auxiliar de Depósito Auxiliar de Depósito + Aux…" at bounding box center [461, 104] width 429 height 14
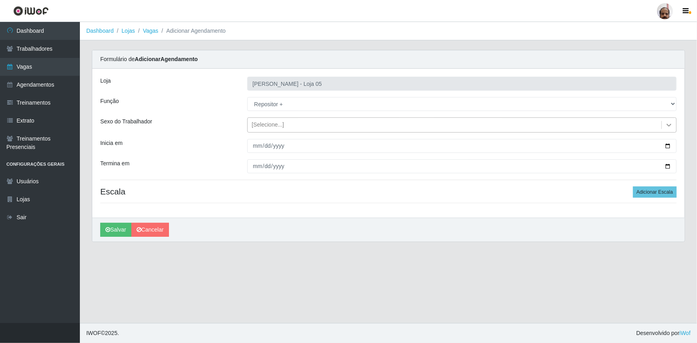
click at [668, 124] on icon at bounding box center [669, 125] width 8 height 8
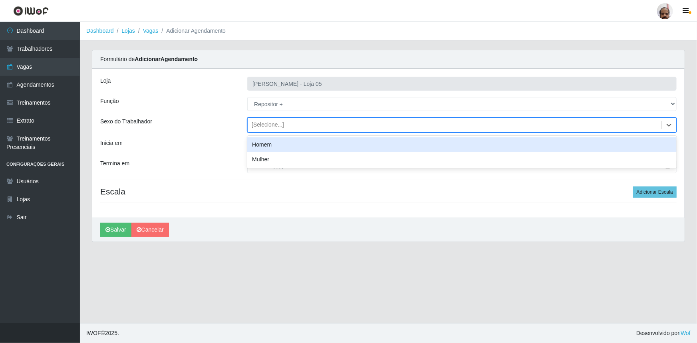
click at [290, 149] on div "Homem" at bounding box center [461, 144] width 429 height 15
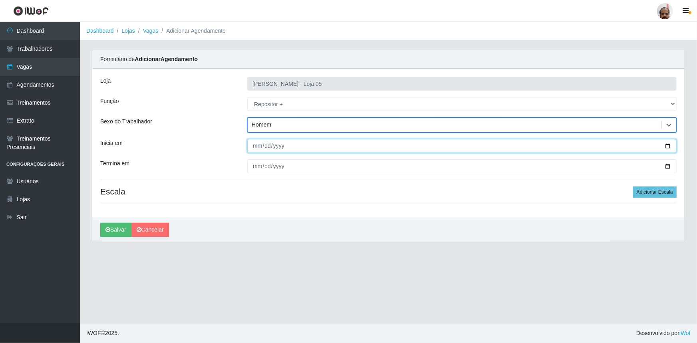
click at [669, 145] on input "Inicia em" at bounding box center [461, 146] width 429 height 14
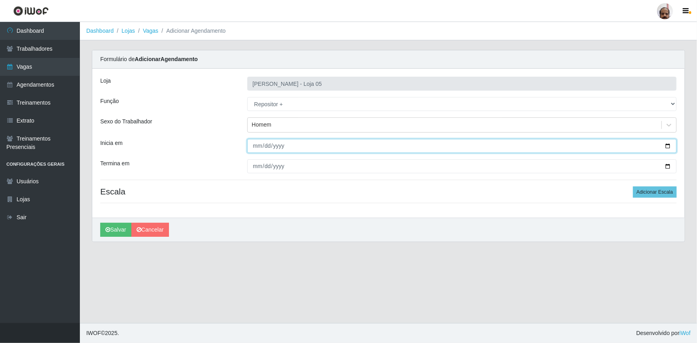
type input "[DATE]"
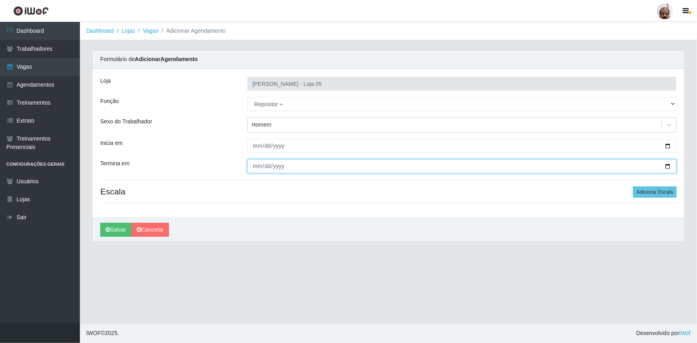
click at [670, 166] on input "Termina em" at bounding box center [461, 166] width 429 height 14
click at [671, 168] on input "[DATE]" at bounding box center [461, 166] width 429 height 14
click at [669, 167] on input "[DATE]" at bounding box center [461, 166] width 429 height 14
type input "[DATE]"
click at [671, 169] on input "[DATE]" at bounding box center [461, 166] width 429 height 14
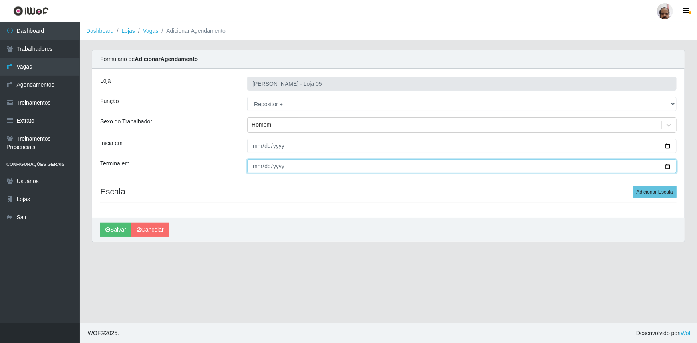
click at [671, 169] on input "[DATE]" at bounding box center [461, 166] width 429 height 14
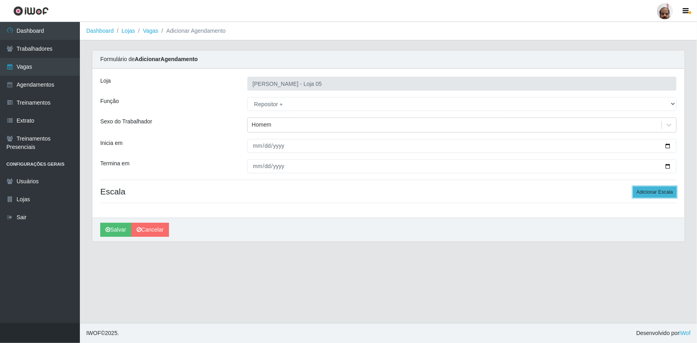
click at [651, 197] on button "Adicionar Escala" at bounding box center [655, 192] width 44 height 11
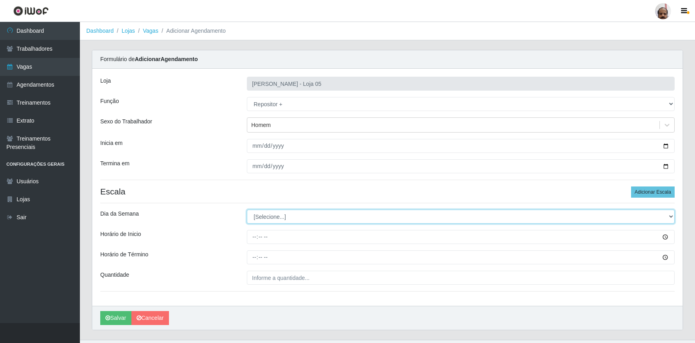
click at [669, 218] on select "[Selecione...] Segunda Terça Quarta Quinta Sexta Sábado Domingo" at bounding box center [461, 217] width 428 height 14
click at [247, 210] on select "[Selecione...] Segunda Terça Quarta Quinta Sexta Sábado Domingo" at bounding box center [461, 217] width 428 height 14
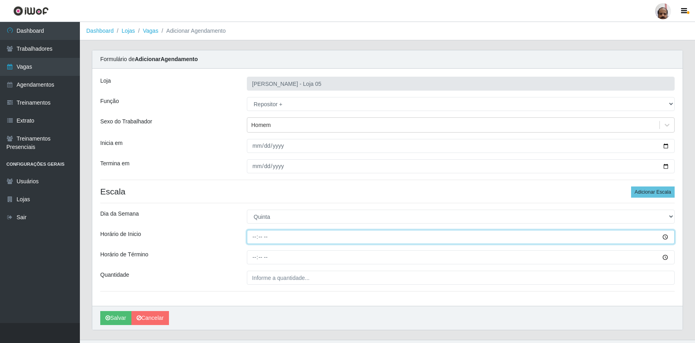
click at [255, 238] on input "Horário de Inicio" at bounding box center [461, 237] width 428 height 14
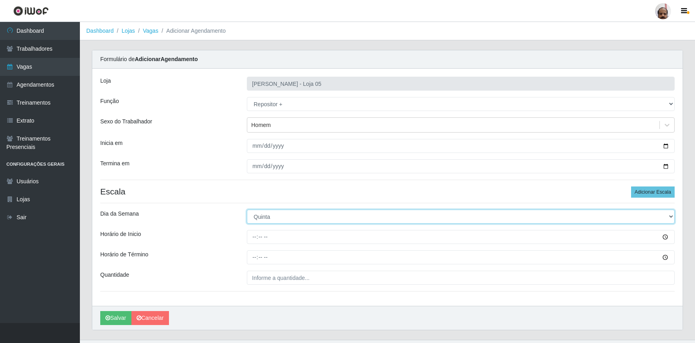
drag, startPoint x: 669, startPoint y: 217, endPoint x: 658, endPoint y: 222, distance: 12.7
click at [669, 217] on select "[Selecione...] Segunda Terça Quarta Quinta Sexta Sábado Domingo" at bounding box center [461, 217] width 428 height 14
select select "3"
click at [247, 210] on select "[Selecione...] Segunda Terça Quarta Quinta Sexta Sábado Domingo" at bounding box center [461, 217] width 428 height 14
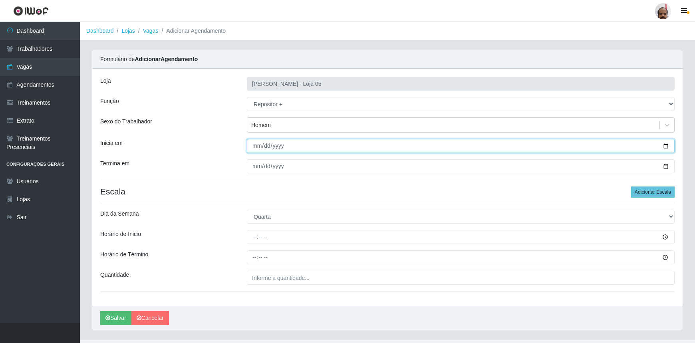
click at [664, 146] on input "[DATE]" at bounding box center [461, 146] width 428 height 14
type input "[DATE]"
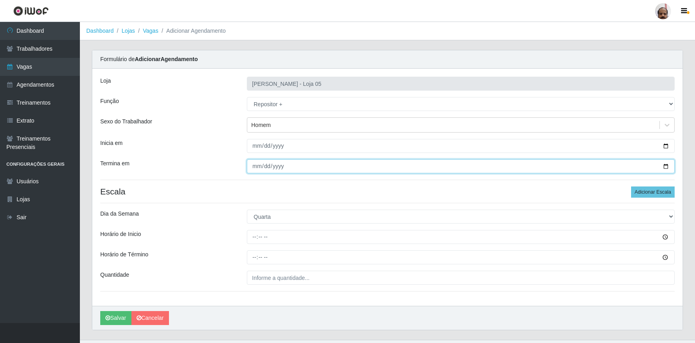
click at [664, 166] on input "[DATE]" at bounding box center [461, 166] width 428 height 14
type input "[DATE]"
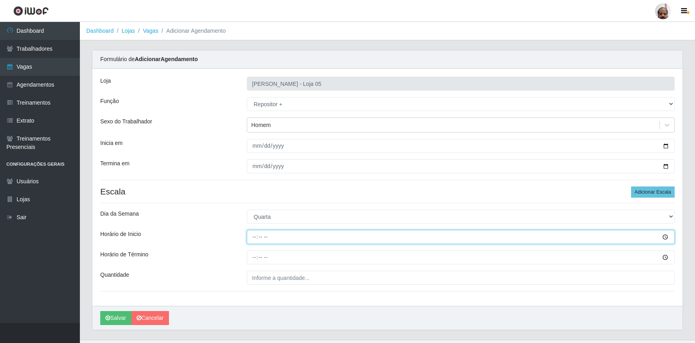
click at [253, 237] on input "Horário de Inicio" at bounding box center [461, 237] width 428 height 14
type input "23:00"
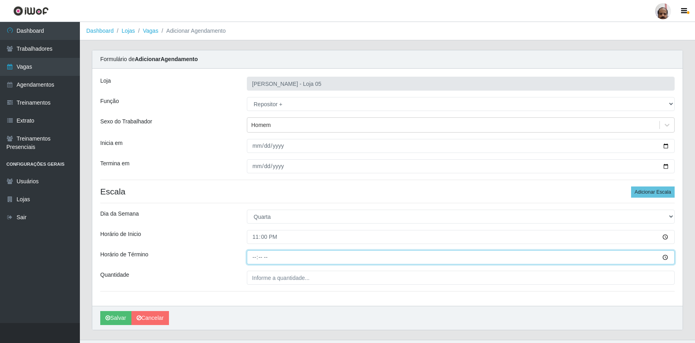
click at [255, 254] on input "Horário de Término" at bounding box center [461, 257] width 428 height 14
type input "05:00"
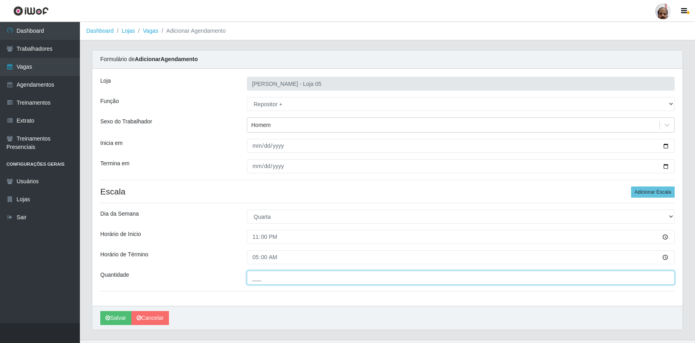
click at [261, 279] on input "___" at bounding box center [461, 278] width 428 height 14
type input "2__"
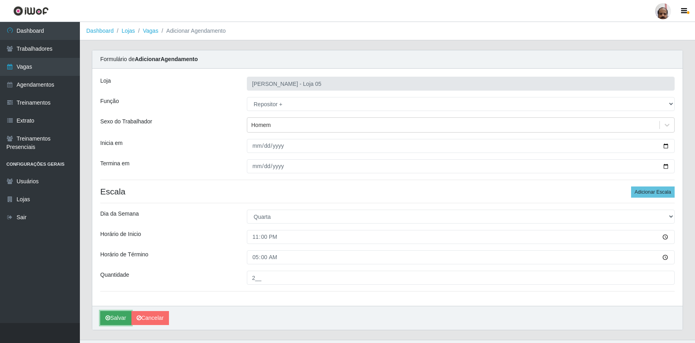
click at [113, 318] on button "Salvar" at bounding box center [115, 318] width 31 height 14
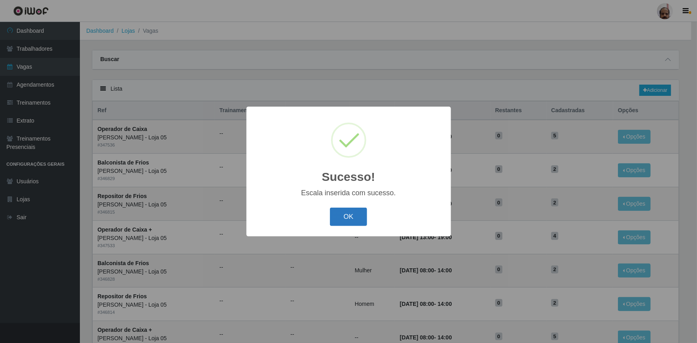
click at [358, 220] on button "OK" at bounding box center [348, 217] width 37 height 19
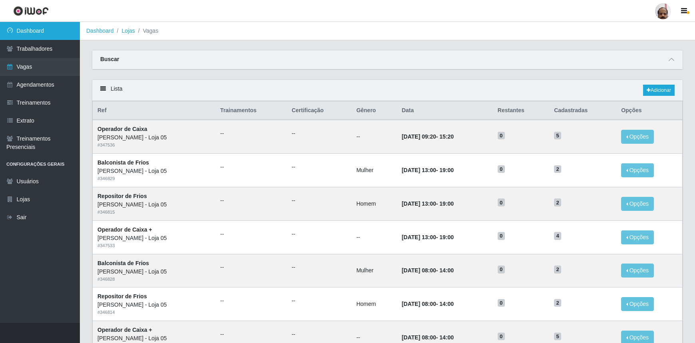
click at [38, 32] on link "Dashboard" at bounding box center [40, 31] width 80 height 18
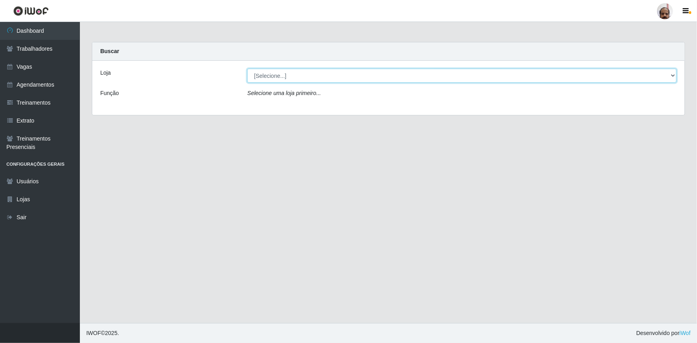
click at [673, 76] on select "[Selecione...] Mar Vermelho - Loja 05" at bounding box center [461, 76] width 429 height 14
select select "252"
click at [247, 69] on select "[Selecione...] Mar Vermelho - Loja 05" at bounding box center [461, 76] width 429 height 14
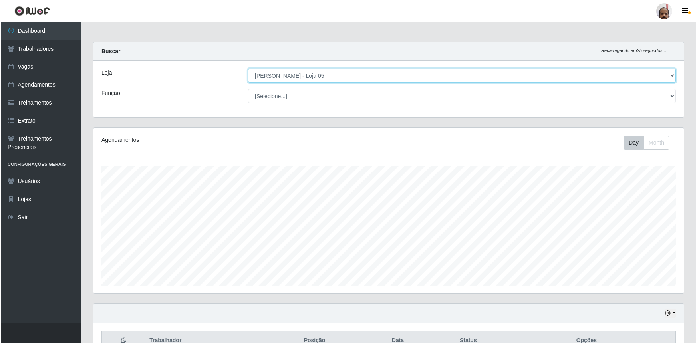
scroll to position [181, 0]
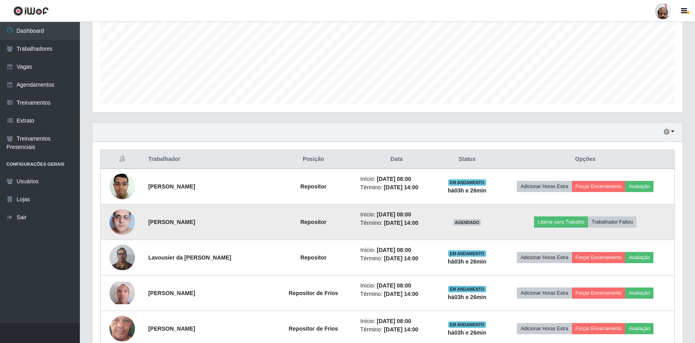
click at [121, 220] on img at bounding box center [122, 222] width 26 height 46
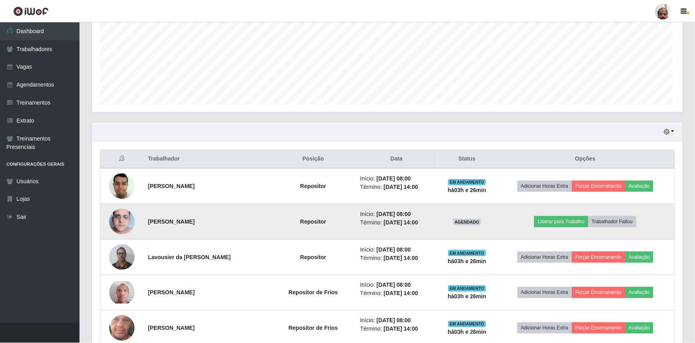
scroll to position [166, 587]
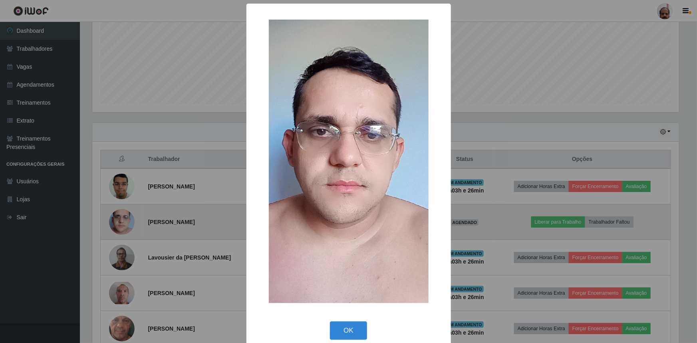
click at [120, 220] on div "× OK Cancel" at bounding box center [348, 171] width 697 height 343
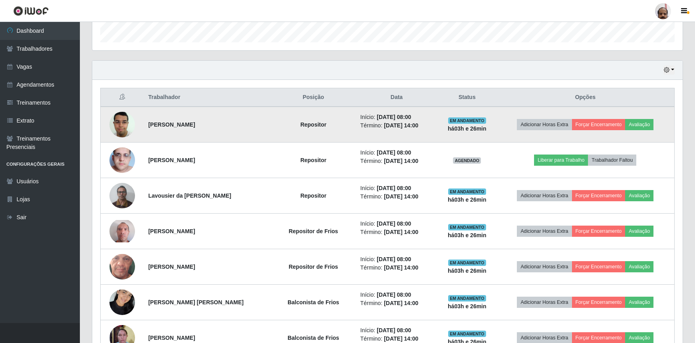
scroll to position [290, 0]
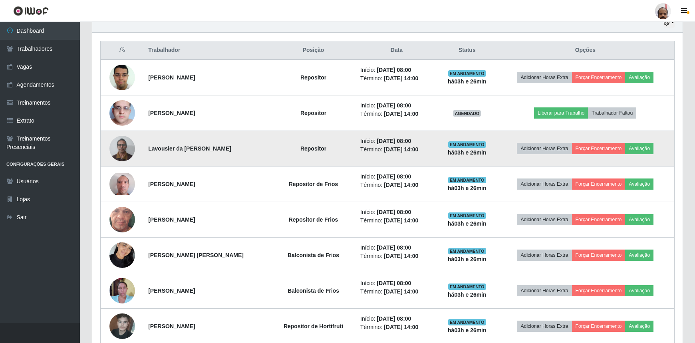
click at [126, 149] on img at bounding box center [122, 148] width 26 height 34
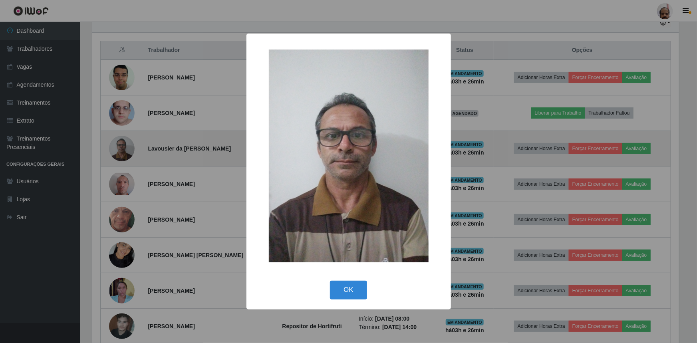
click at [126, 149] on div "× OK Cancel" at bounding box center [348, 171] width 697 height 343
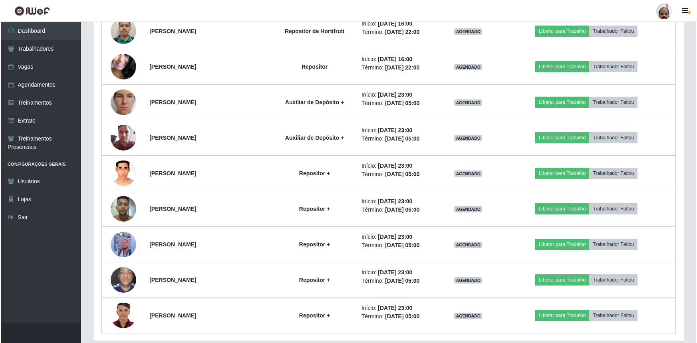
scroll to position [1286, 0]
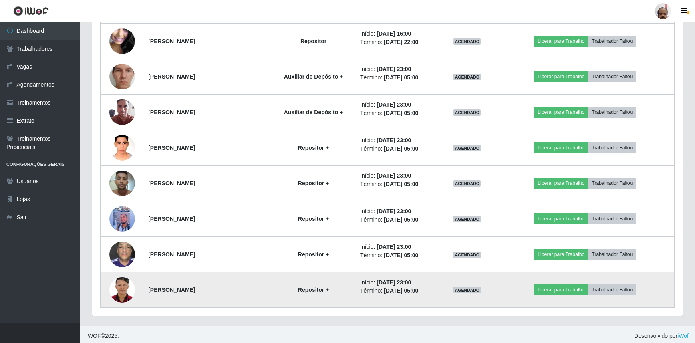
click at [115, 286] on img at bounding box center [122, 290] width 26 height 36
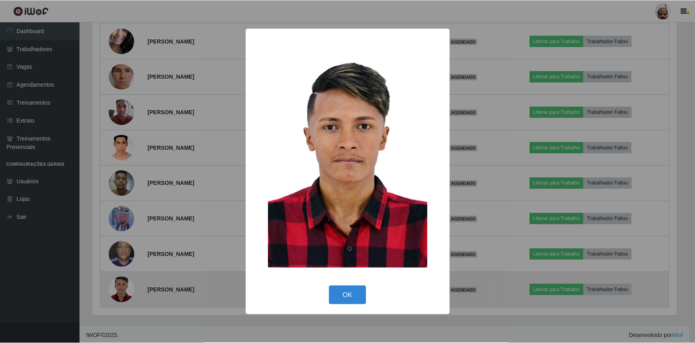
scroll to position [166, 587]
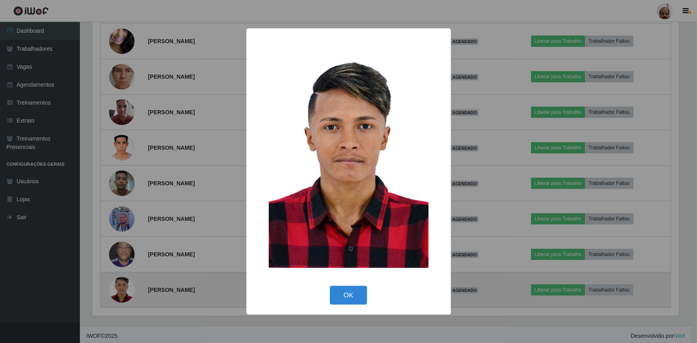
click at [115, 286] on div "× OK Cancel" at bounding box center [348, 171] width 697 height 343
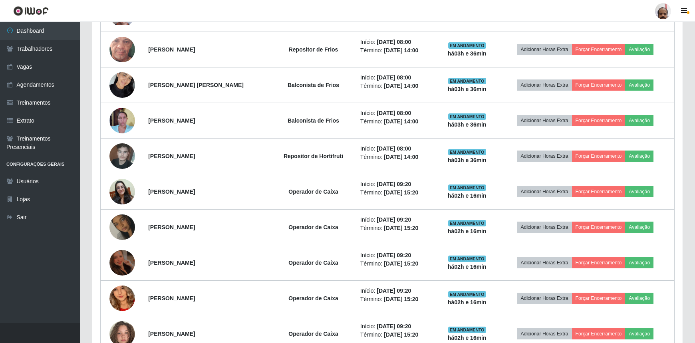
scroll to position [451, 0]
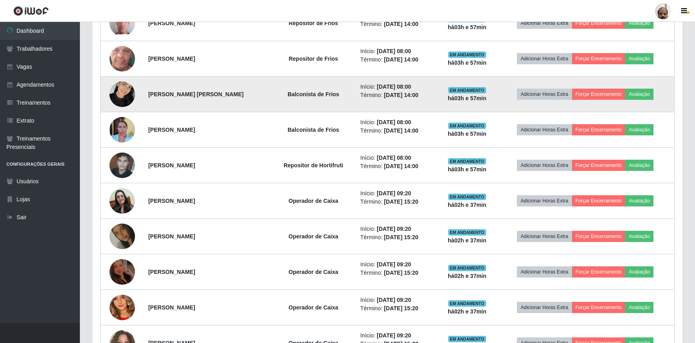
click at [118, 93] on img at bounding box center [122, 94] width 26 height 34
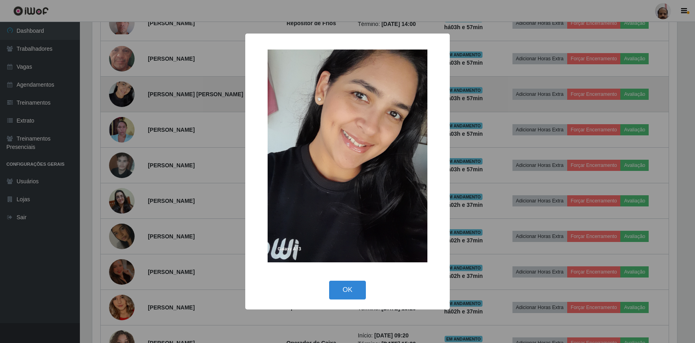
scroll to position [166, 587]
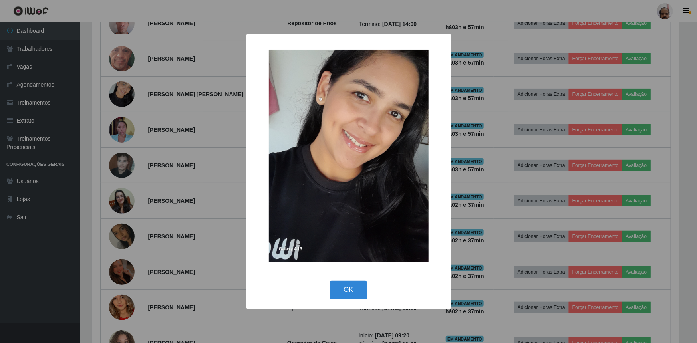
click at [119, 93] on div "× OK Cancel" at bounding box center [348, 171] width 697 height 343
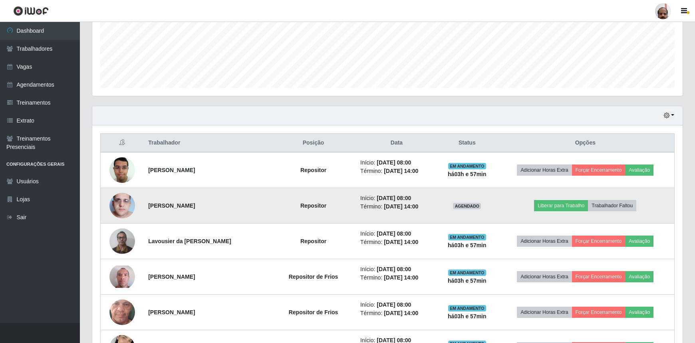
scroll to position [196, 0]
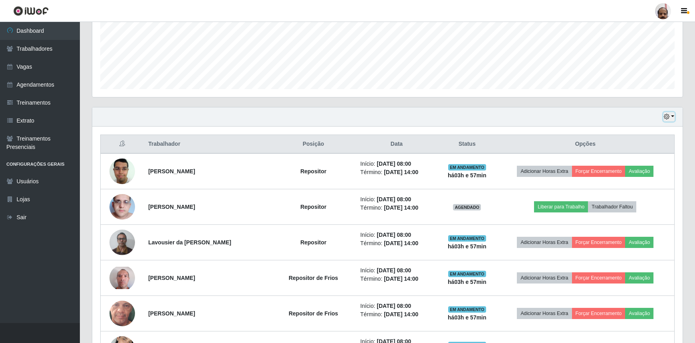
click at [671, 115] on button "button" at bounding box center [668, 116] width 11 height 9
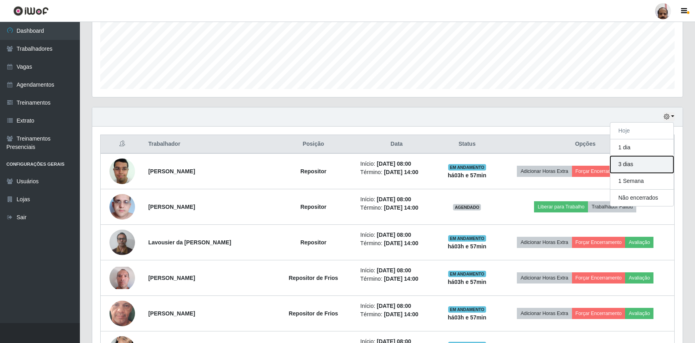
click at [641, 165] on button "3 dias" at bounding box center [641, 164] width 63 height 17
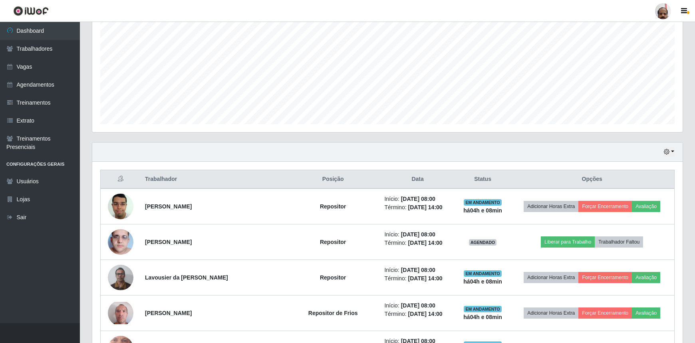
scroll to position [160, 0]
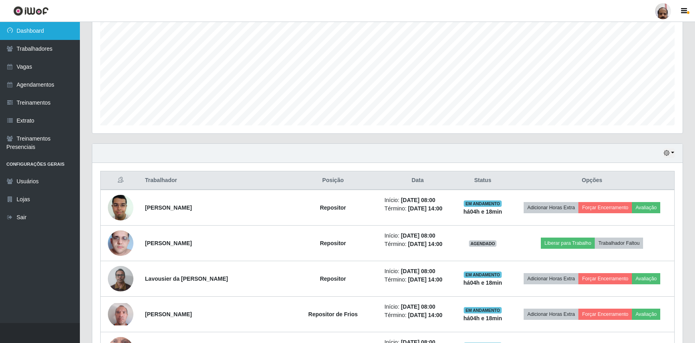
click at [55, 27] on link "Dashboard" at bounding box center [40, 31] width 80 height 18
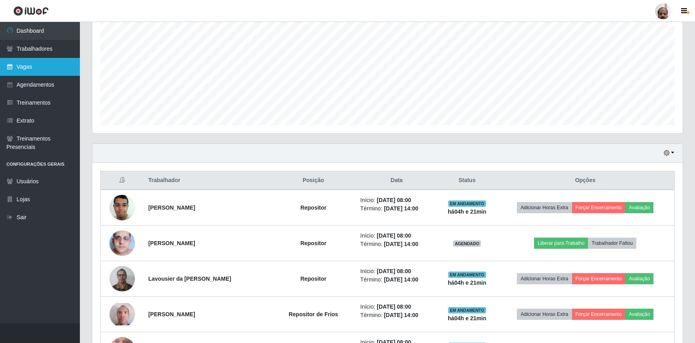
click at [22, 67] on link "Vagas" at bounding box center [40, 67] width 80 height 18
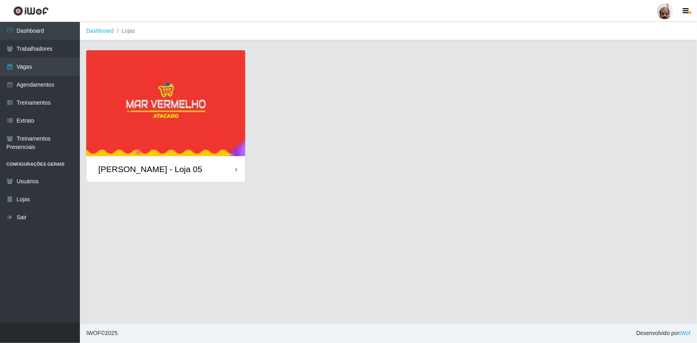
click at [189, 177] on div "[PERSON_NAME] - Loja 05" at bounding box center [165, 169] width 159 height 26
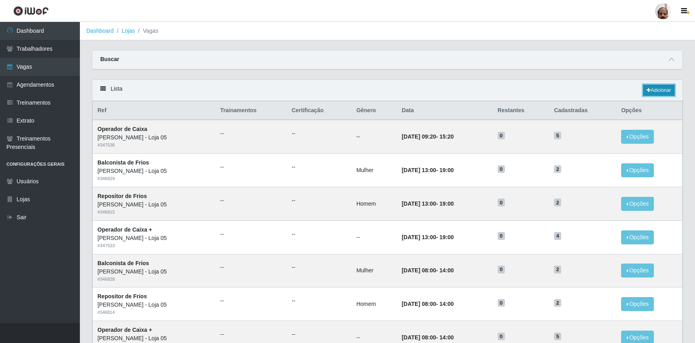
click at [662, 89] on link "Adicionar" at bounding box center [659, 90] width 32 height 11
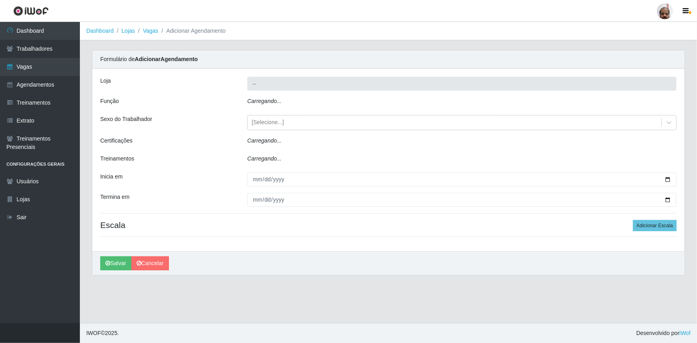
type input "[PERSON_NAME] - Loja 05"
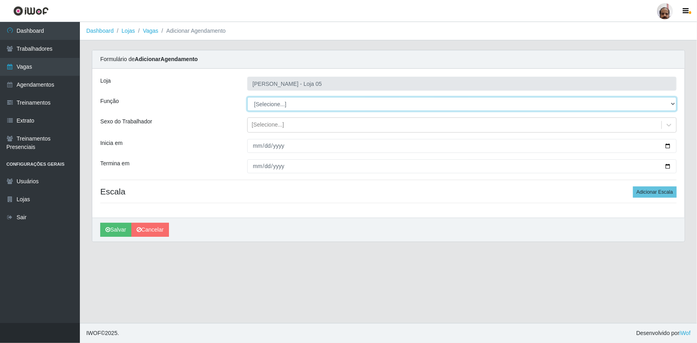
click at [673, 103] on select "[Selecione...] ASG ASG + ASG ++ Auxiliar de Depósito Auxiliar de Depósito + Aux…" at bounding box center [461, 104] width 429 height 14
select select "22"
click at [247, 97] on select "[Selecione...] ASG ASG + ASG ++ Auxiliar de Depósito Auxiliar de Depósito + Aux…" at bounding box center [461, 104] width 429 height 14
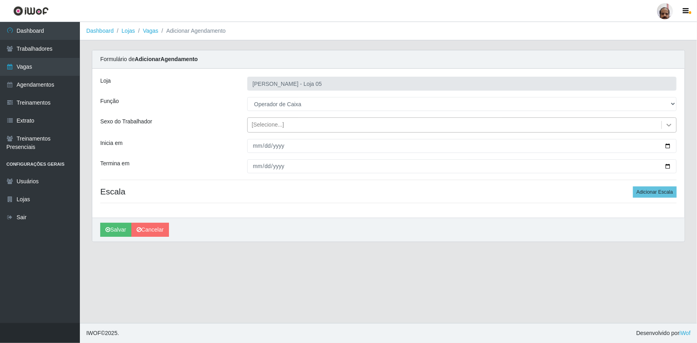
click at [665, 125] on icon at bounding box center [669, 125] width 8 height 8
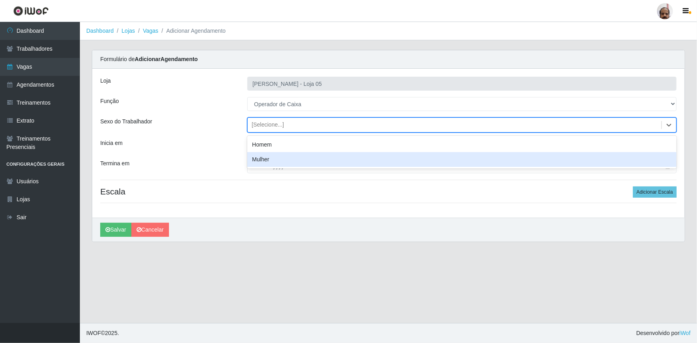
click at [304, 165] on div "Mulher" at bounding box center [461, 159] width 429 height 15
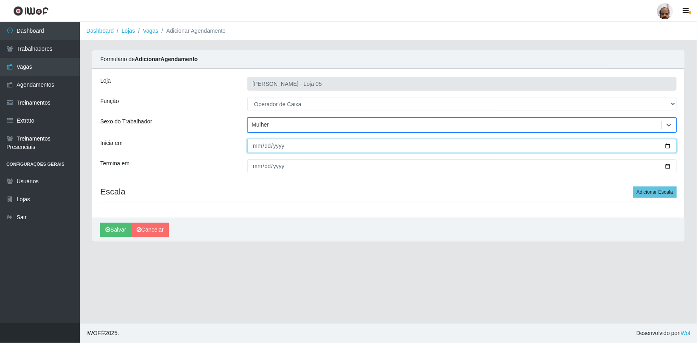
click at [666, 146] on input "Inicia em" at bounding box center [461, 146] width 429 height 14
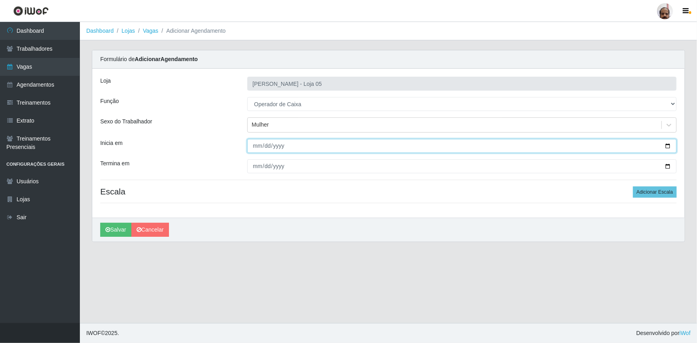
type input "[DATE]"
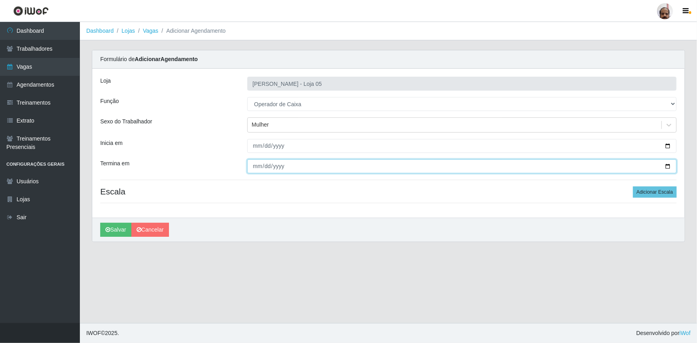
click at [667, 167] on input "Termina em" at bounding box center [461, 166] width 429 height 14
type input "[DATE]"
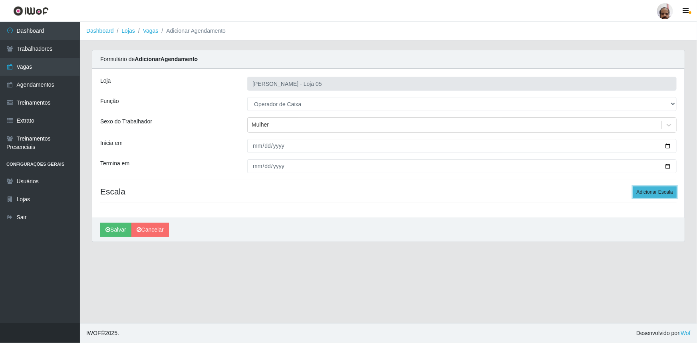
click at [667, 195] on button "Adicionar Escala" at bounding box center [655, 192] width 44 height 11
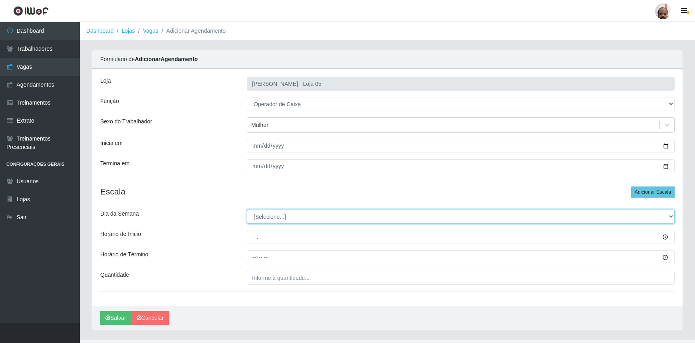
click at [673, 215] on select "[Selecione...] Segunda Terça Quarta Quinta Sexta Sábado Domingo" at bounding box center [461, 217] width 428 height 14
select select "4"
click at [247, 210] on select "[Selecione...] Segunda Terça Quarta Quinta Sexta Sábado Domingo" at bounding box center [461, 217] width 428 height 14
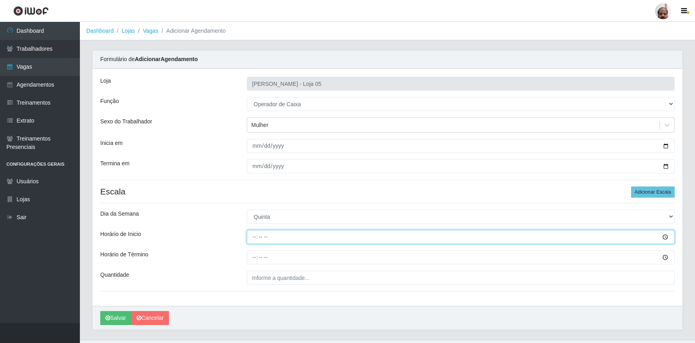
click at [254, 238] on input "Horário de Inicio" at bounding box center [461, 237] width 428 height 14
type input "07:00"
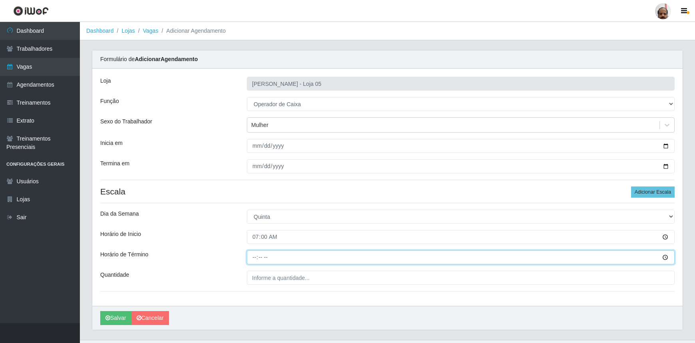
click at [250, 255] on input "Horário de Término" at bounding box center [461, 257] width 428 height 14
type input "14:00"
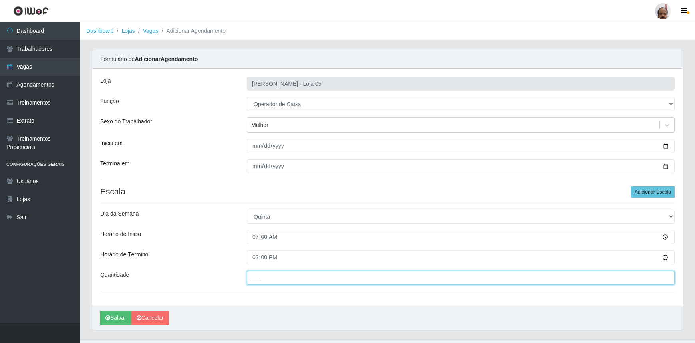
click at [252, 282] on input "___" at bounding box center [461, 278] width 428 height 14
type input "2__"
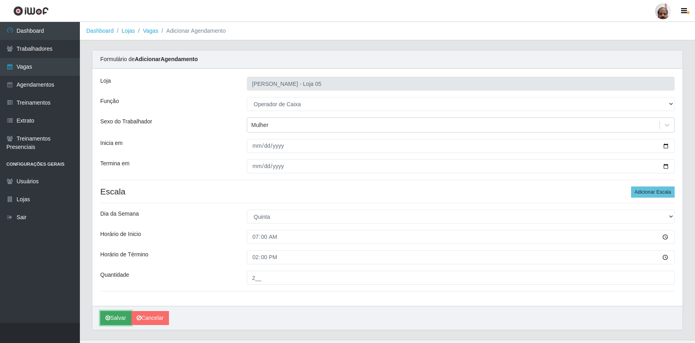
click at [123, 317] on button "Salvar" at bounding box center [115, 318] width 31 height 14
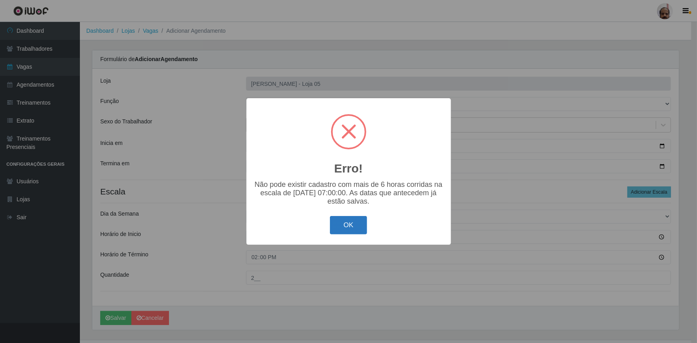
click at [364, 233] on button "OK" at bounding box center [348, 225] width 37 height 19
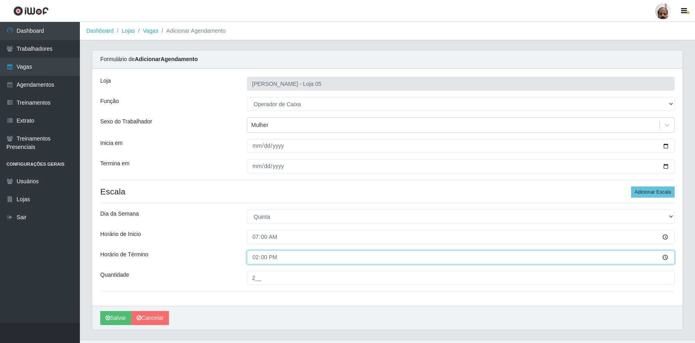
click at [256, 260] on input "14:00" at bounding box center [461, 257] width 428 height 14
type input "13:00"
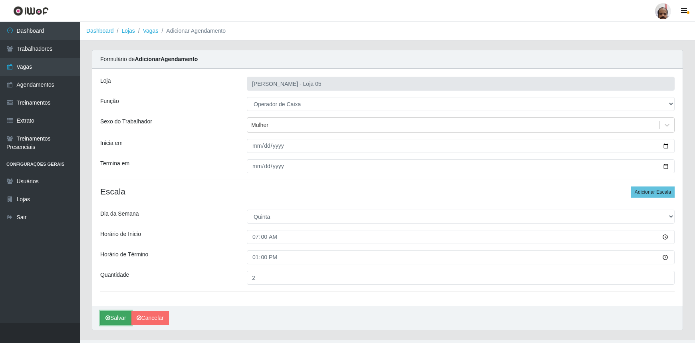
click at [119, 319] on button "Salvar" at bounding box center [115, 318] width 31 height 14
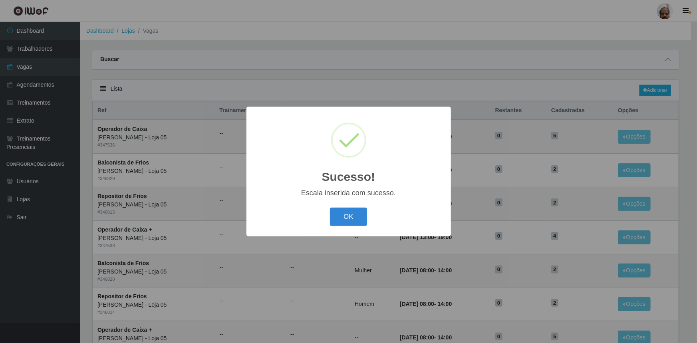
click at [355, 227] on div "OK Cancel" at bounding box center [348, 216] width 188 height 23
click at [360, 224] on button "OK" at bounding box center [348, 217] width 37 height 19
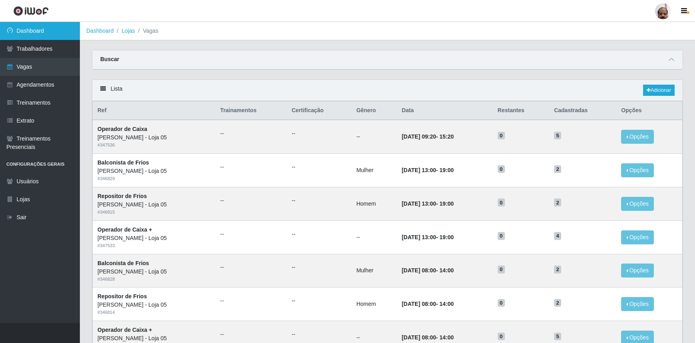
click at [36, 31] on link "Dashboard" at bounding box center [40, 31] width 80 height 18
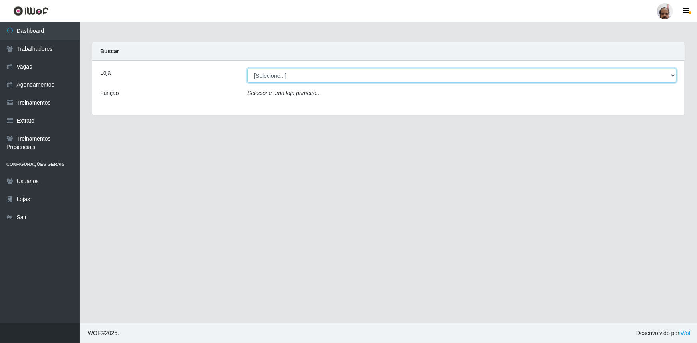
click at [672, 77] on select "[Selecione...] Mar Vermelho - Loja 05" at bounding box center [461, 76] width 429 height 14
select select "252"
click at [247, 69] on select "[Selecione...] Mar Vermelho - Loja 05" at bounding box center [461, 76] width 429 height 14
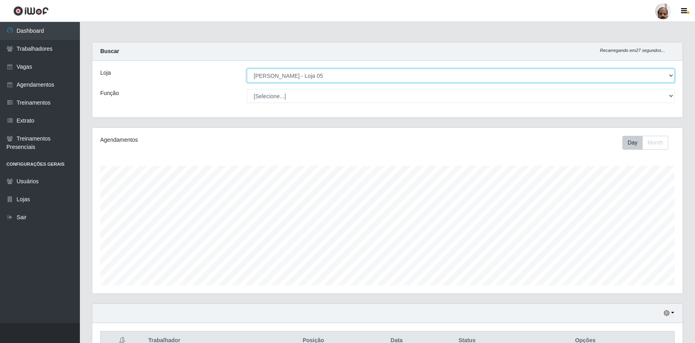
scroll to position [166, 590]
